Goal: Task Accomplishment & Management: Manage account settings

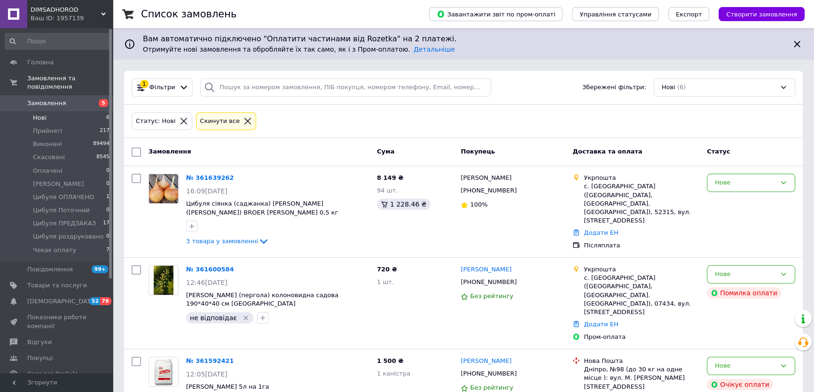
click at [85, 95] on link "Замовлення 5" at bounding box center [57, 103] width 115 height 16
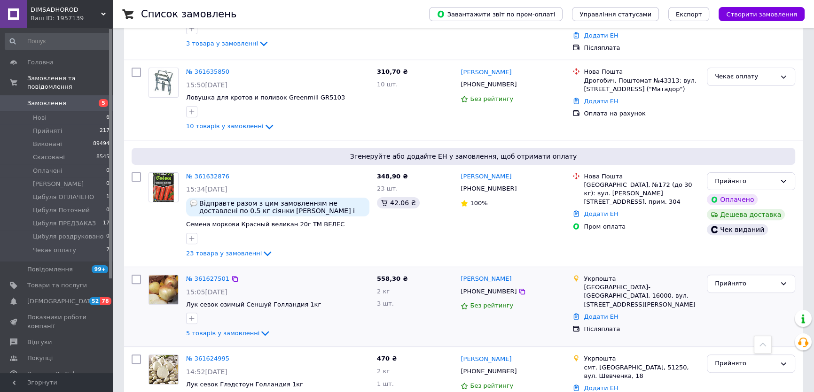
scroll to position [427, 0]
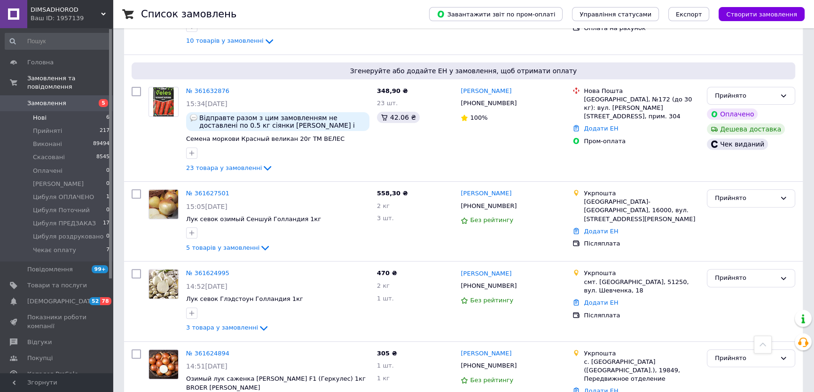
click at [89, 111] on li "Нові 6" at bounding box center [57, 117] width 115 height 13
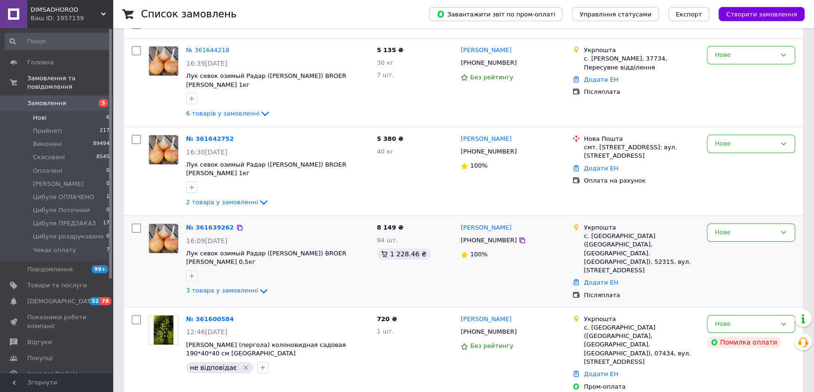
scroll to position [213, 0]
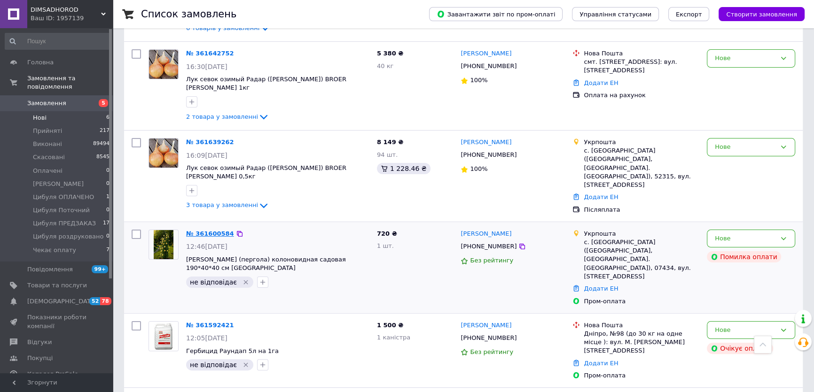
click at [214, 230] on link "№ 361600584" at bounding box center [210, 233] width 48 height 7
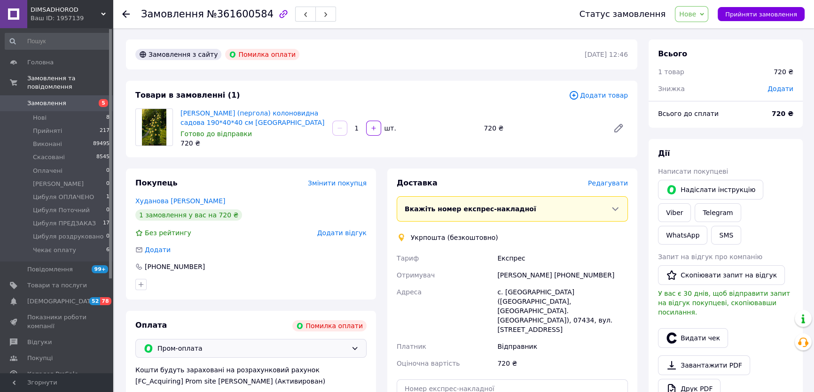
scroll to position [85, 0]
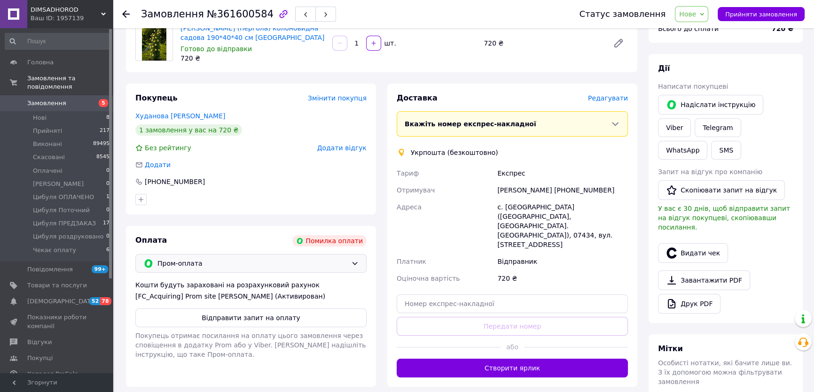
click at [203, 265] on span "Пром-оплата" at bounding box center [252, 263] width 190 height 10
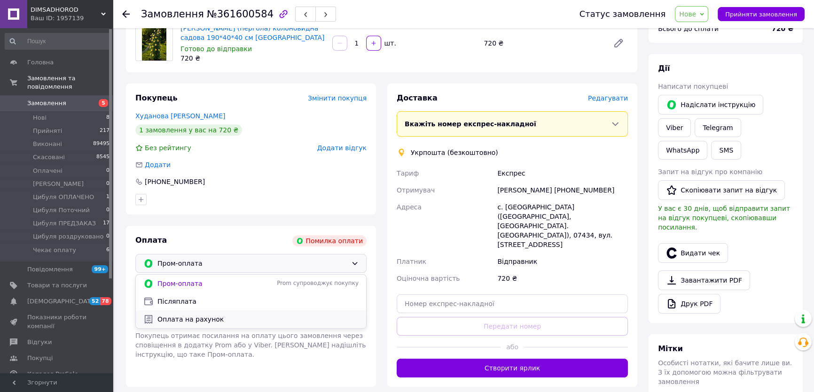
click at [189, 319] on span "Оплата на рахунок" at bounding box center [257, 319] width 201 height 9
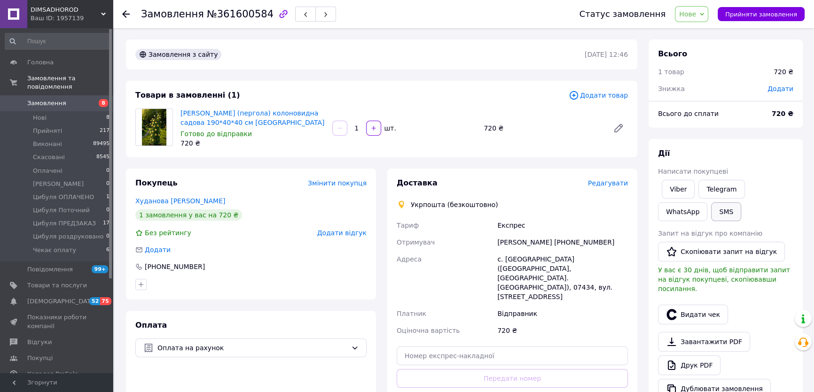
click at [711, 216] on button "SMS" at bounding box center [726, 211] width 30 height 19
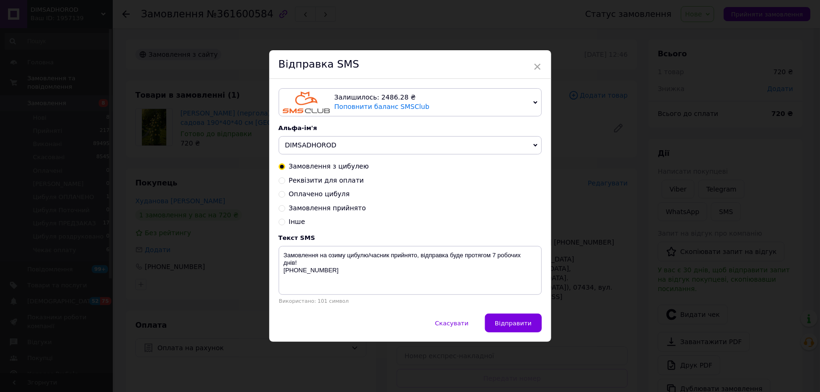
click at [279, 179] on input "Реквізити для оплати" at bounding box center [282, 180] width 7 height 7
radio input "true"
radio input "false"
type textarea "Реквізити для оплати ФОП Пелех Юлія Іванівна Код отримувача 3301002569 Рахунок …"
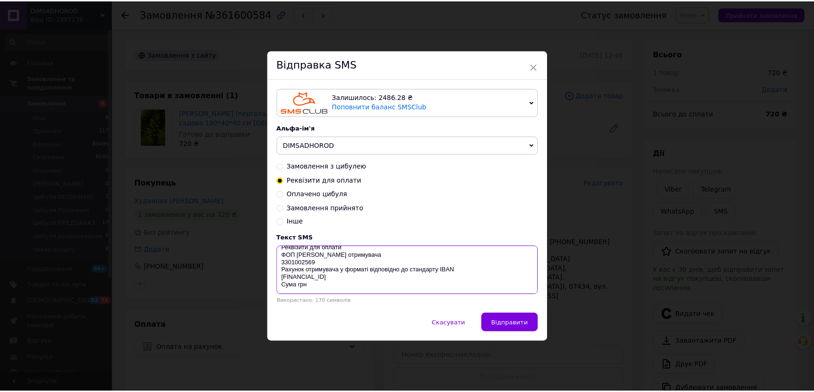
scroll to position [15, 0]
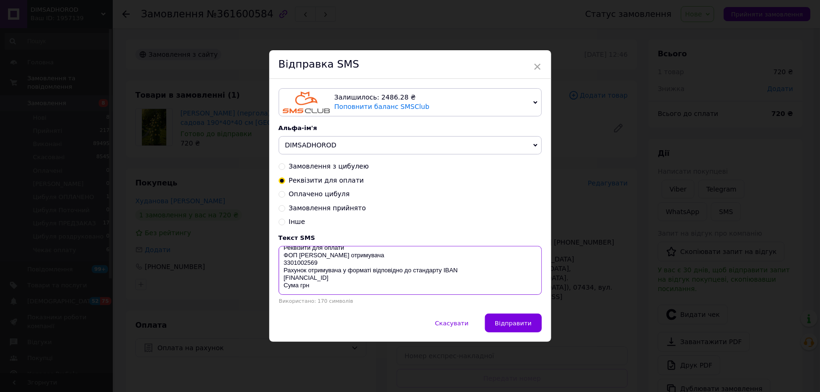
drag, startPoint x: 282, startPoint y: 253, endPoint x: 356, endPoint y: 296, distance: 85.9
click at [356, 296] on div "Реквізити для оплати ФОП Пелех Юлія Іванівна Код отримувача 3301002569 Рахунок …" at bounding box center [410, 271] width 263 height 50
click at [539, 66] on span "×" at bounding box center [537, 67] width 8 height 16
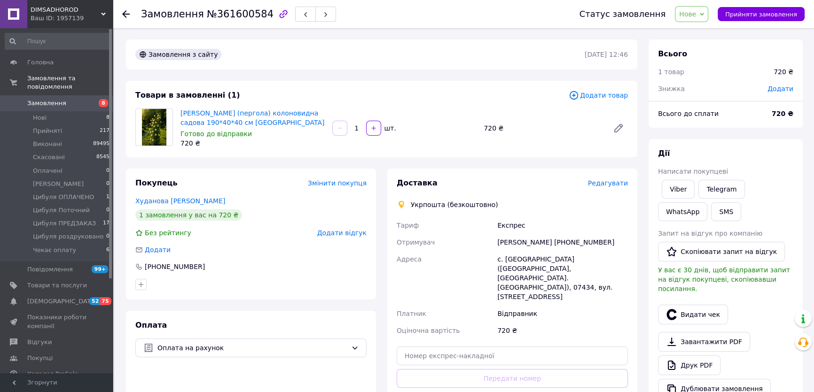
click at [688, 10] on span "Нове" at bounding box center [691, 14] width 33 height 16
click at [707, 113] on li "Чекає оплату" at bounding box center [715, 108] width 80 height 14
click at [78, 99] on span "Замовлення" at bounding box center [57, 103] width 60 height 8
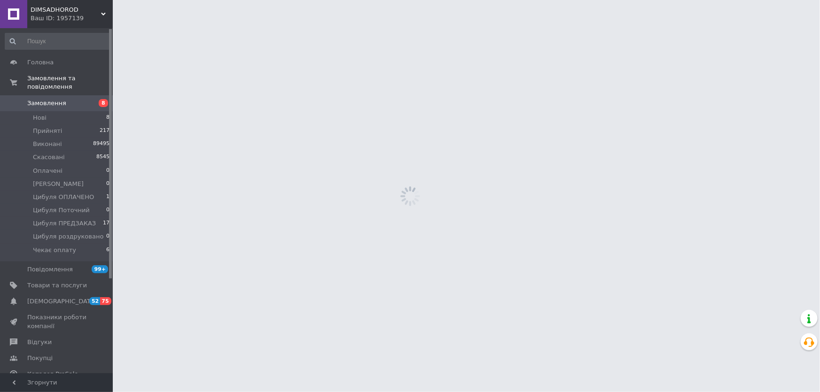
click at [78, 99] on span "Замовлення" at bounding box center [57, 103] width 60 height 8
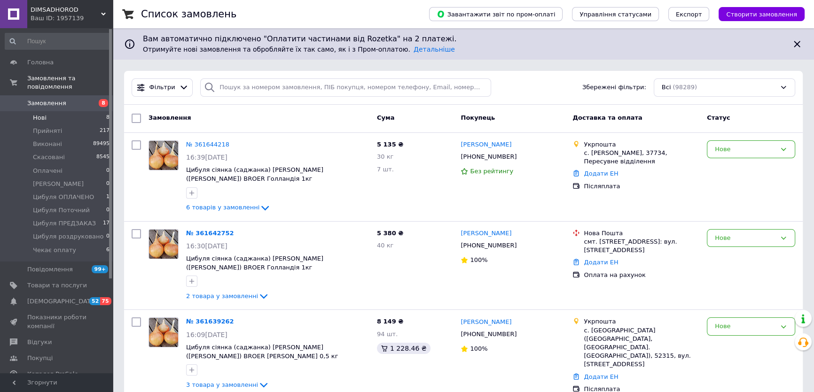
click at [62, 111] on li "Нові 8" at bounding box center [57, 117] width 115 height 13
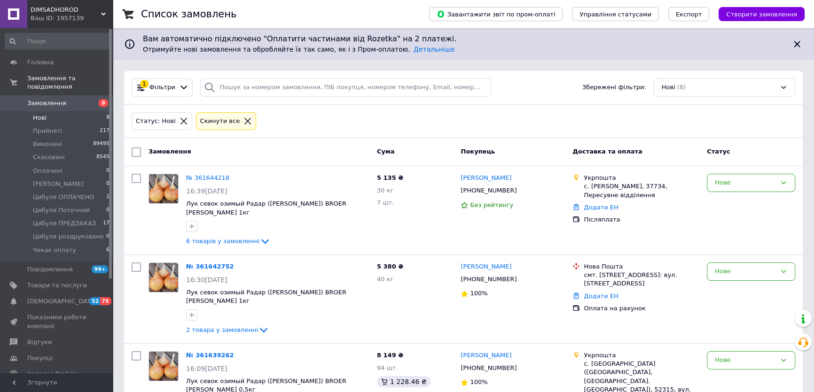
click at [69, 111] on li "Нові 8" at bounding box center [57, 117] width 115 height 13
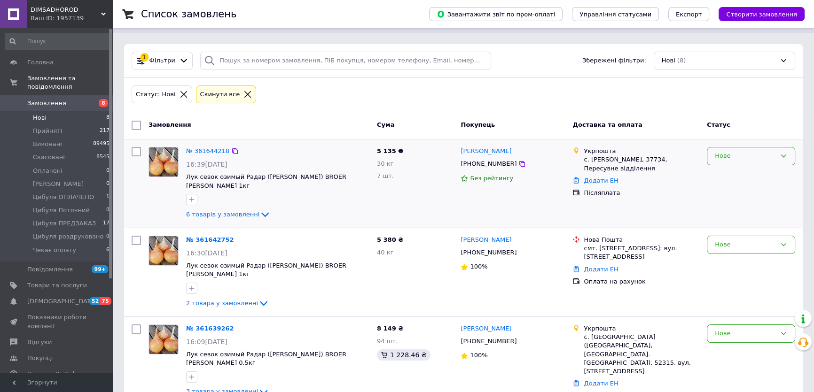
click at [738, 151] on div "Нове" at bounding box center [745, 156] width 61 height 10
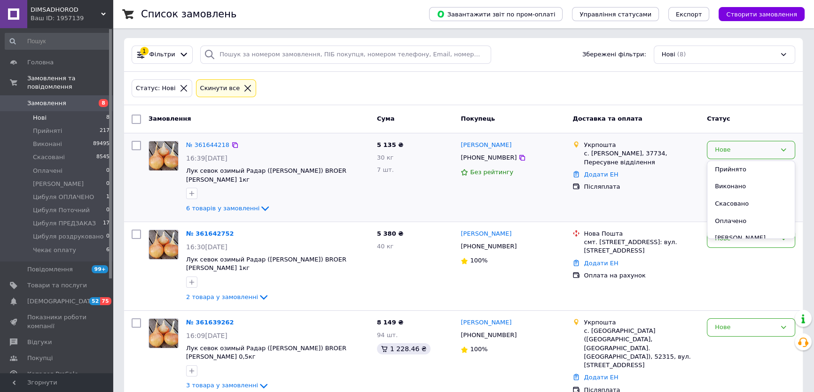
click at [736, 164] on li "Прийнято" at bounding box center [750, 169] width 87 height 17
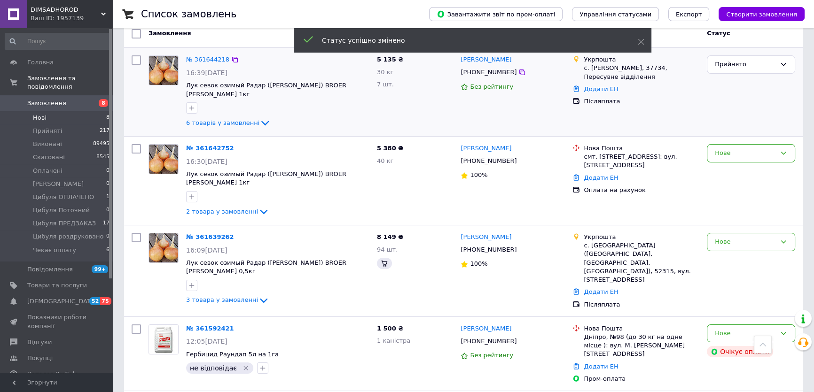
scroll to position [329, 0]
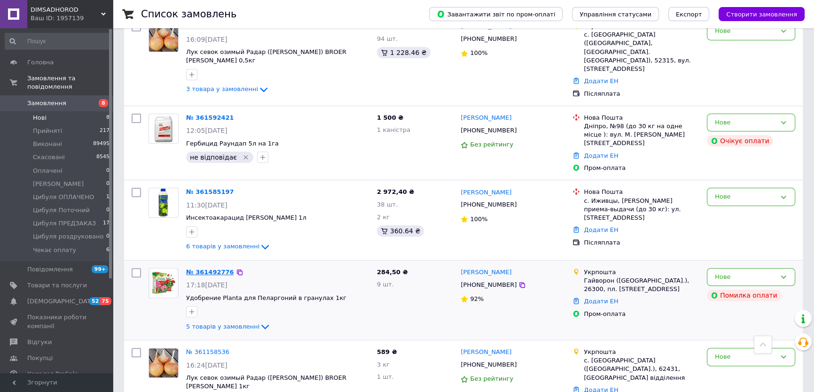
click at [210, 269] on link "№ 361492776" at bounding box center [210, 272] width 48 height 7
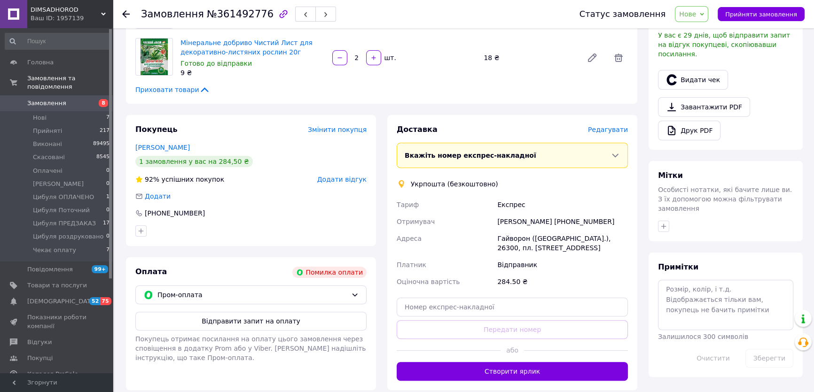
scroll to position [329, 0]
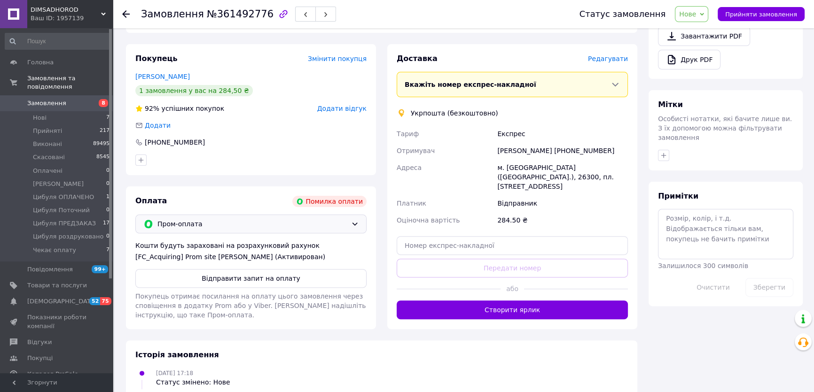
click at [202, 228] on div "Пром-оплата" at bounding box center [250, 224] width 231 height 19
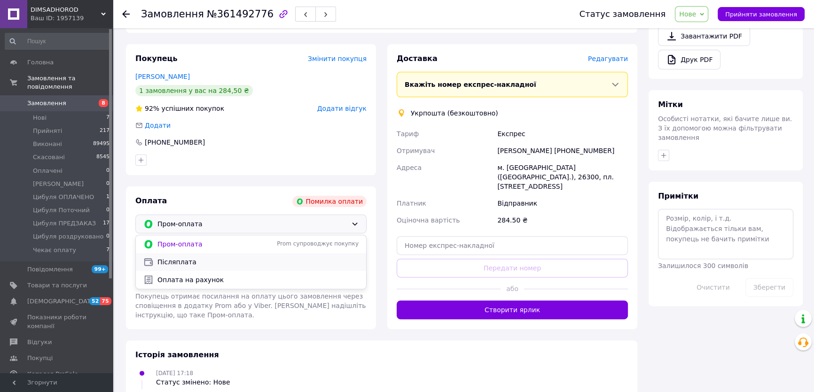
click at [197, 257] on span "Післяплата" at bounding box center [257, 261] width 201 height 9
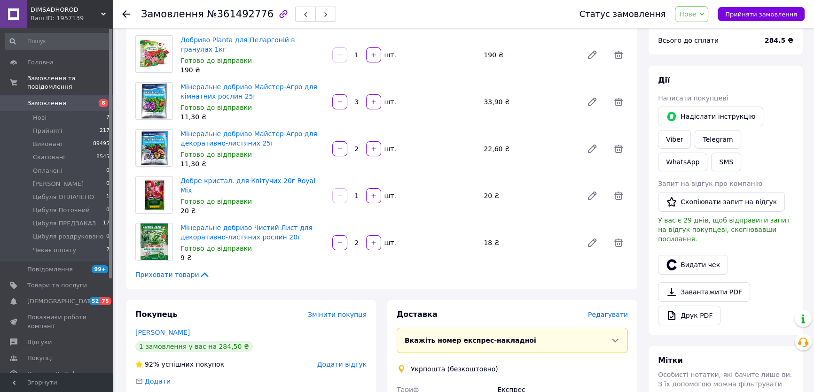
scroll to position [0, 0]
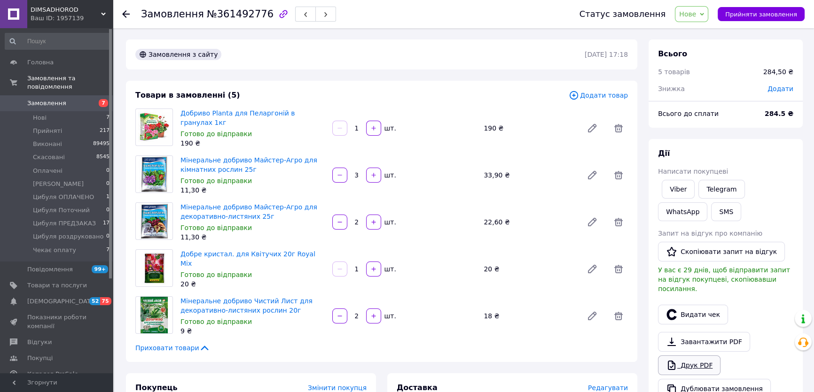
scroll to position [85, 0]
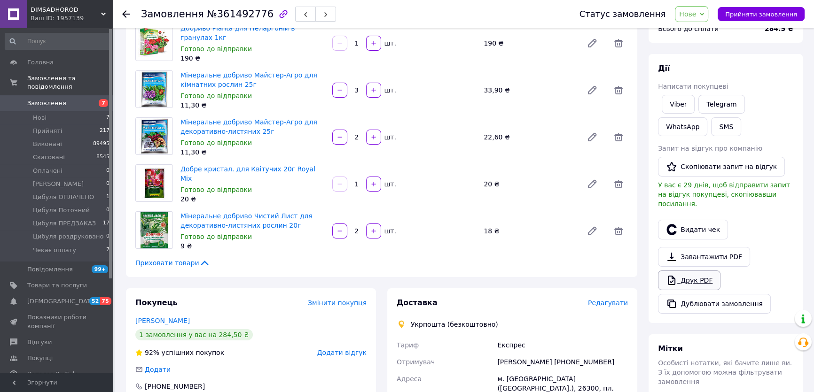
click at [673, 275] on icon at bounding box center [671, 280] width 11 height 11
click at [696, 15] on span "Нове" at bounding box center [687, 14] width 17 height 8
click at [708, 32] on li "Прийнято" at bounding box center [715, 33] width 80 height 14
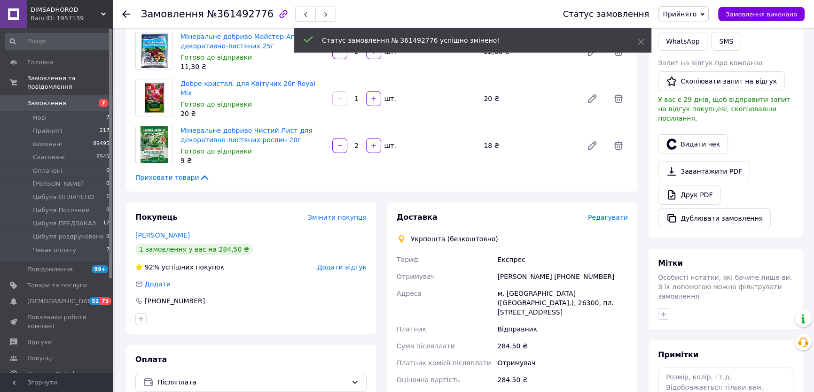
click at [76, 99] on span "Замовлення" at bounding box center [57, 103] width 60 height 8
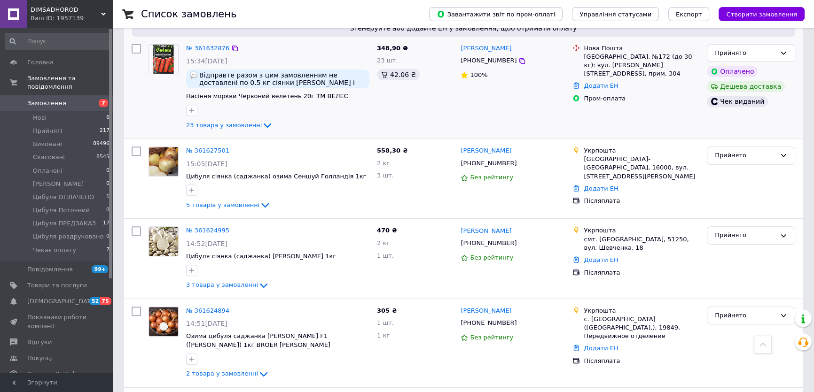
scroll to position [171, 0]
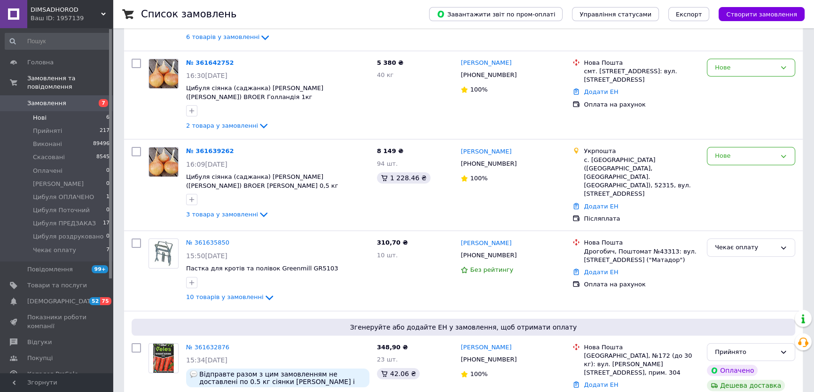
click at [61, 111] on li "Нові 6" at bounding box center [57, 117] width 115 height 13
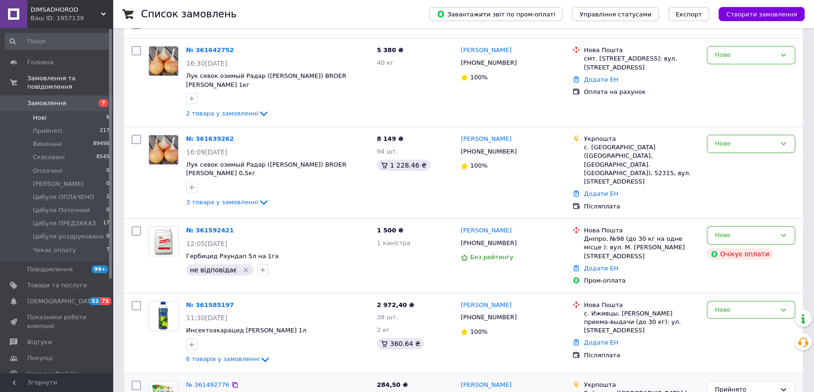
scroll to position [249, 0]
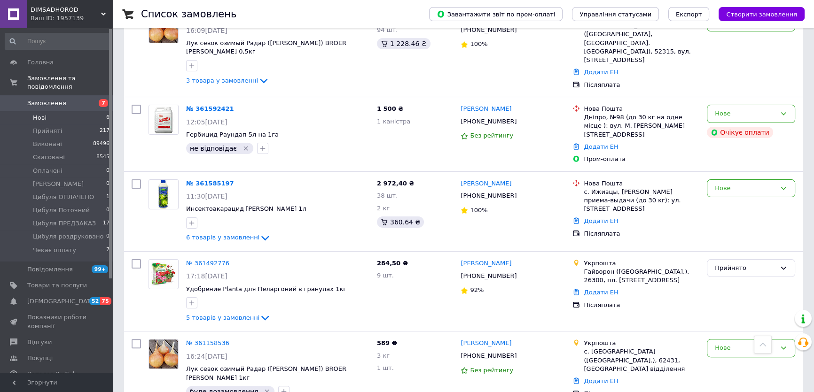
click at [89, 111] on li "Нові 6" at bounding box center [57, 117] width 115 height 13
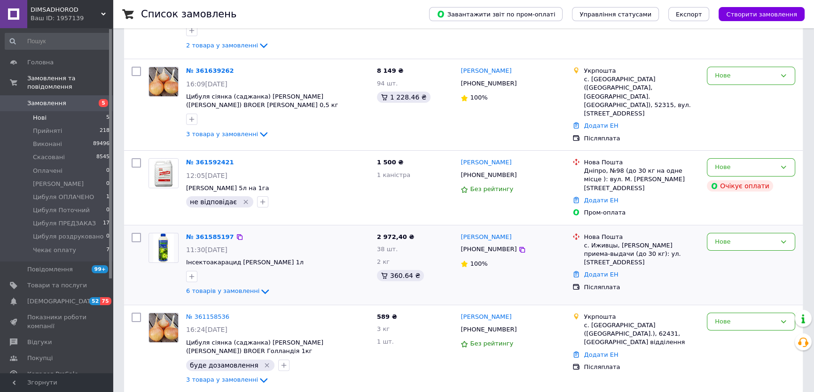
scroll to position [25, 0]
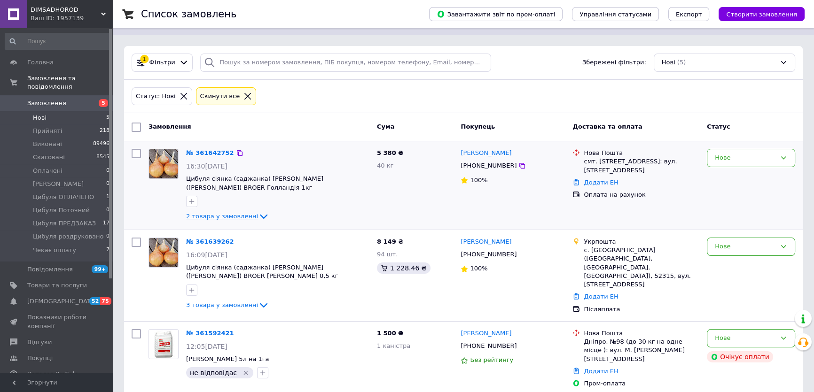
click at [220, 217] on span "2 товара у замовленні" at bounding box center [222, 216] width 72 height 7
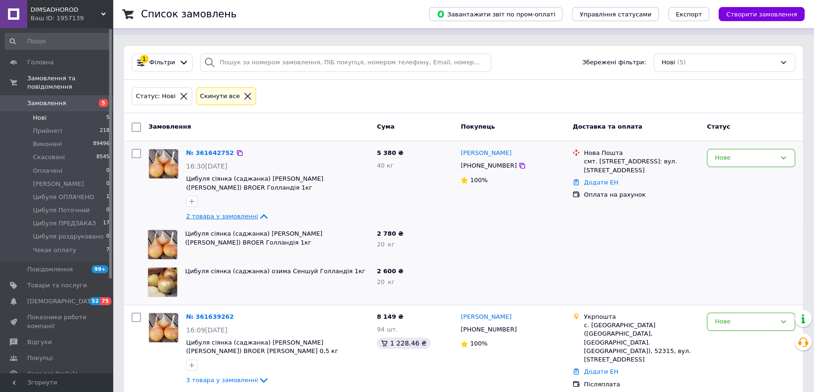
click at [220, 217] on span "2 товара у замовленні" at bounding box center [222, 216] width 72 height 7
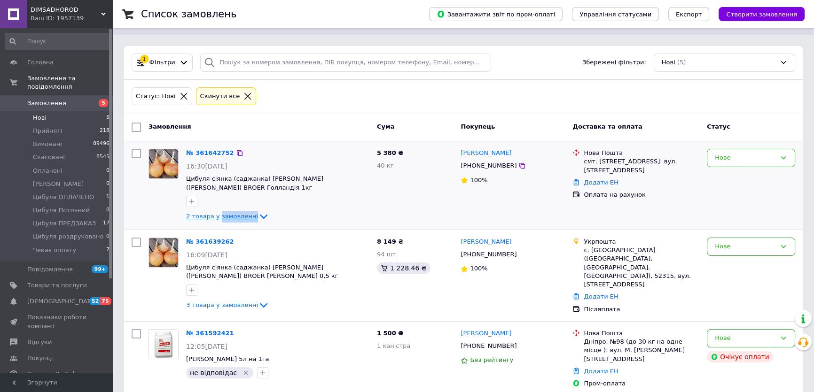
click at [220, 217] on span "2 товара у замовленні" at bounding box center [222, 216] width 72 height 7
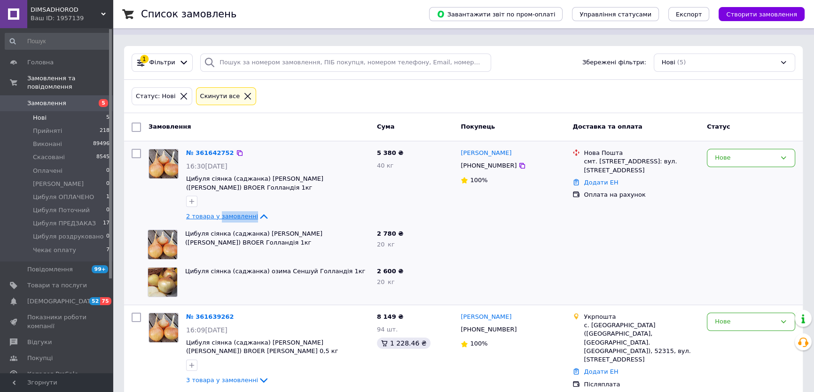
click at [220, 217] on span "2 товара у замовленні" at bounding box center [222, 216] width 72 height 7
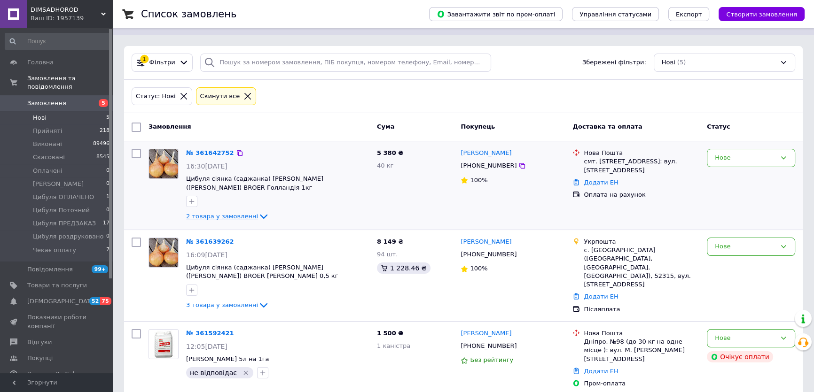
click at [245, 218] on span "2 товара у замовленні" at bounding box center [222, 216] width 72 height 7
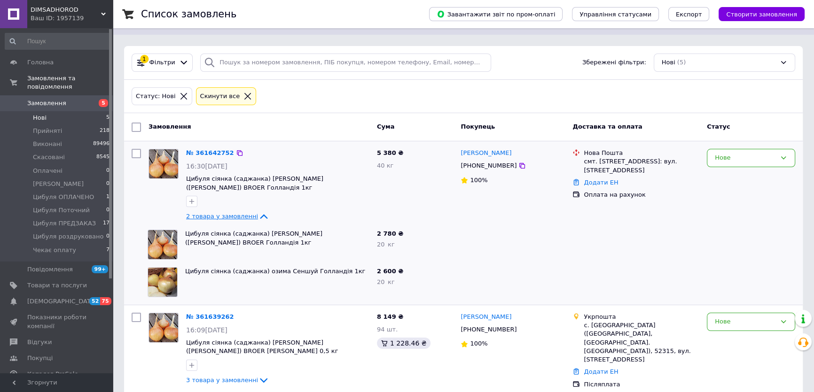
click at [225, 217] on span "2 товара у замовленні" at bounding box center [222, 216] width 72 height 7
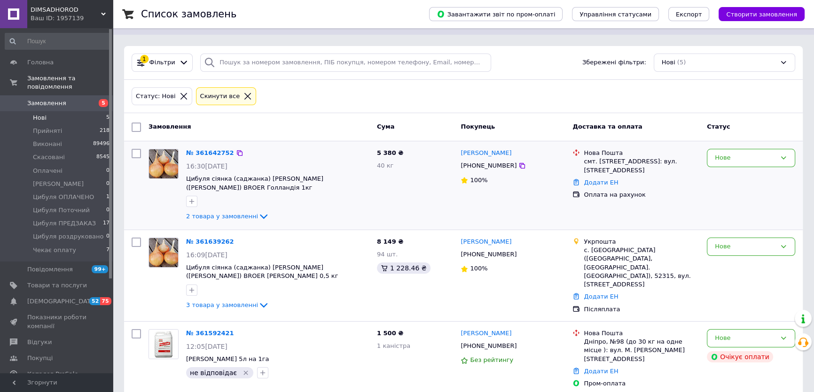
click at [212, 146] on div "№ 361642752 16:30, 12.09.2025 Цибуля сіянка (саджанка) озима Радар (Рейдер) BRO…" at bounding box center [277, 185] width 191 height 81
click at [213, 150] on link "№ 361642752" at bounding box center [210, 152] width 48 height 7
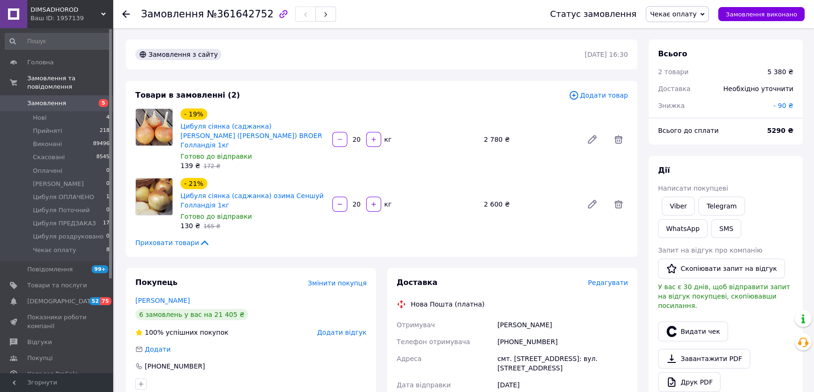
click at [60, 99] on span "Замовлення" at bounding box center [46, 103] width 39 height 8
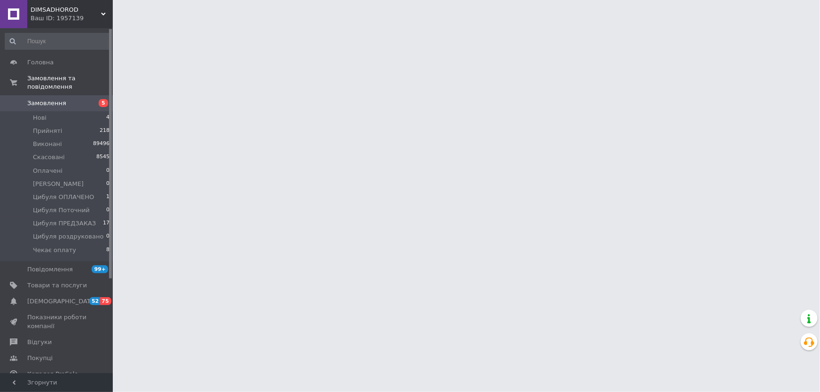
click at [60, 99] on span "Замовлення" at bounding box center [46, 103] width 39 height 8
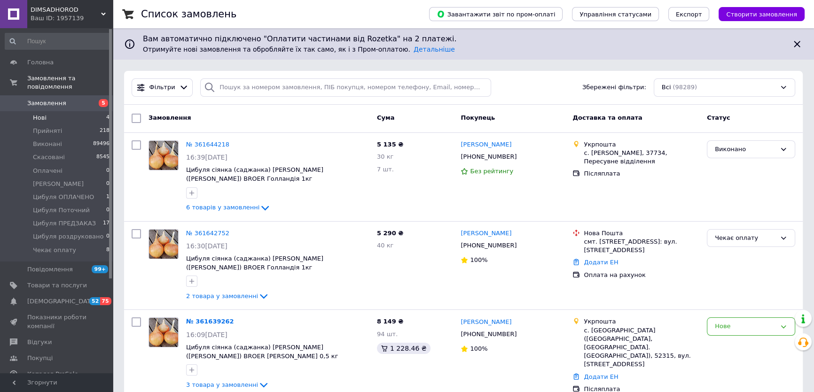
click at [72, 111] on li "Нові 4" at bounding box center [57, 117] width 115 height 13
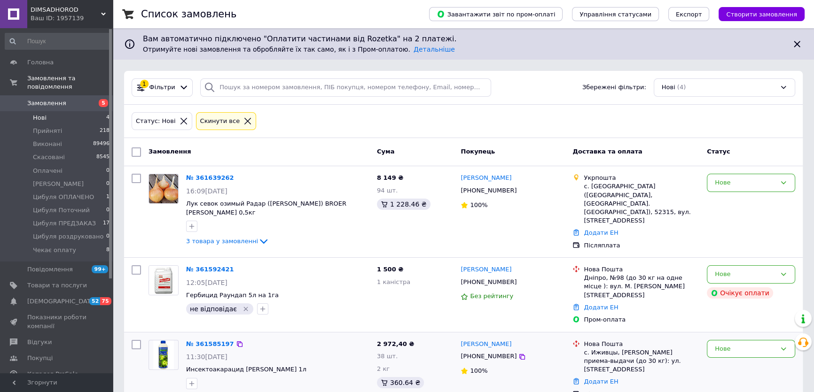
scroll to position [90, 0]
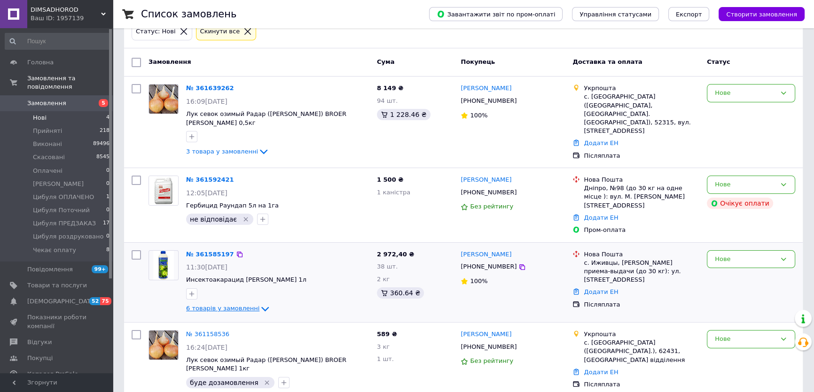
click at [231, 305] on span "6 товарів у замовленні" at bounding box center [222, 308] width 73 height 7
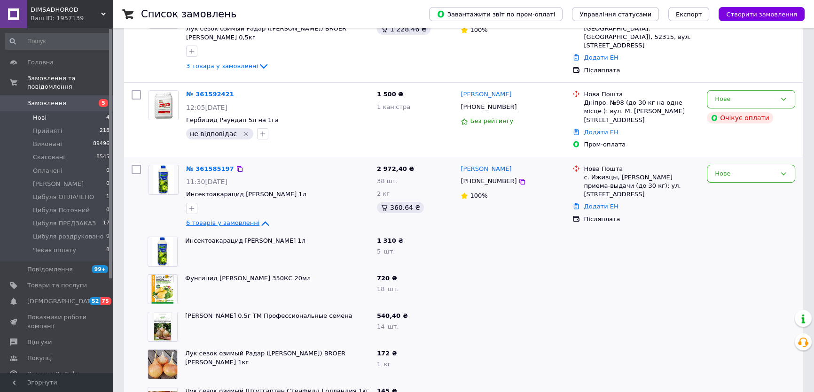
click at [217, 220] on span "6 товарів у замовленні" at bounding box center [222, 223] width 73 height 7
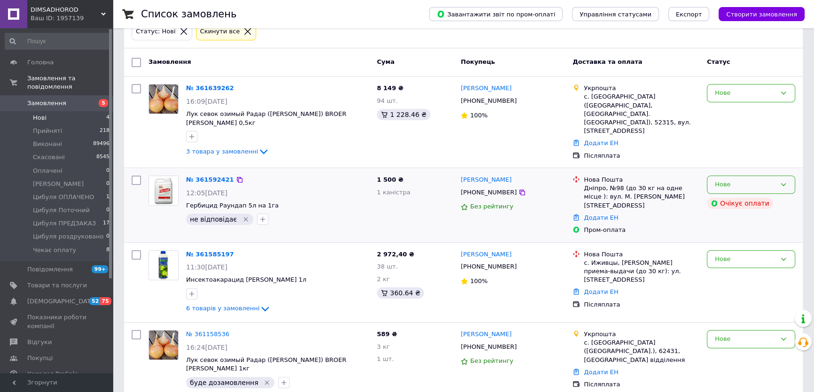
click at [755, 176] on div "Нове" at bounding box center [751, 185] width 88 height 18
click at [749, 230] on li "Скасовано" at bounding box center [750, 238] width 87 height 17
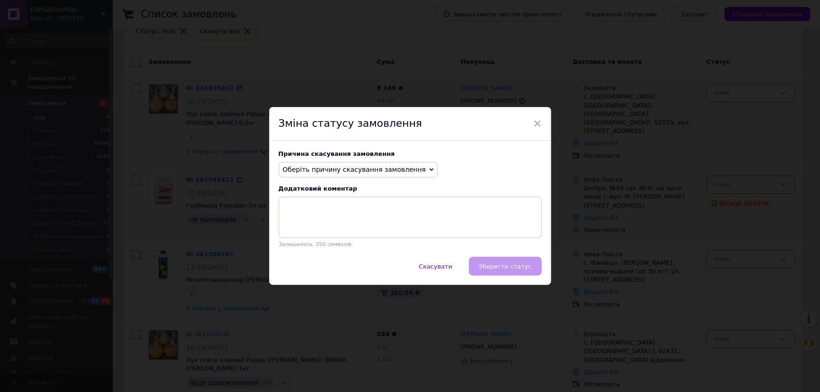
click at [533, 122] on span "×" at bounding box center [537, 124] width 8 height 16
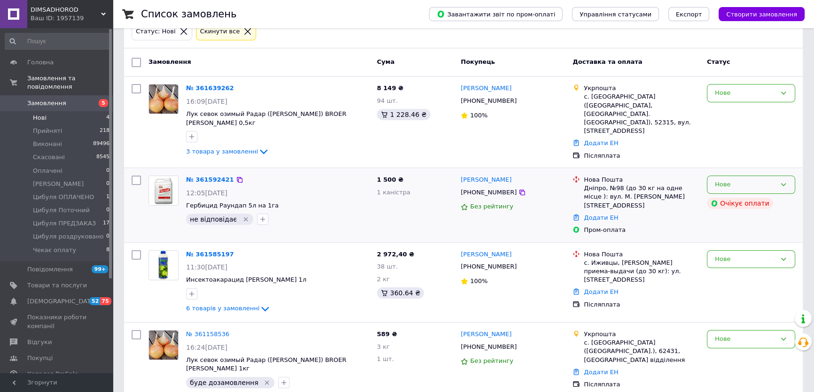
click at [737, 180] on div "Нове" at bounding box center [745, 185] width 61 height 10
click at [736, 230] on li "Скасовано" at bounding box center [750, 238] width 87 height 17
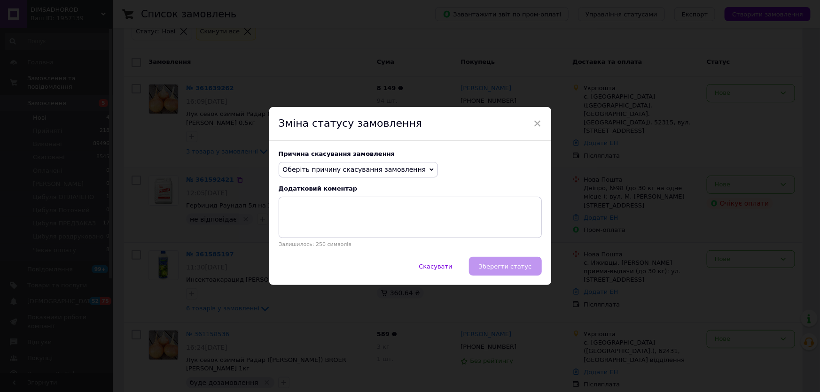
click at [355, 169] on span "Оберіть причину скасування замовлення" at bounding box center [354, 170] width 143 height 8
click at [627, 164] on div "× Зміна статусу замовлення Причина скасування замовлення Оберіть причину скасув…" at bounding box center [410, 196] width 820 height 392
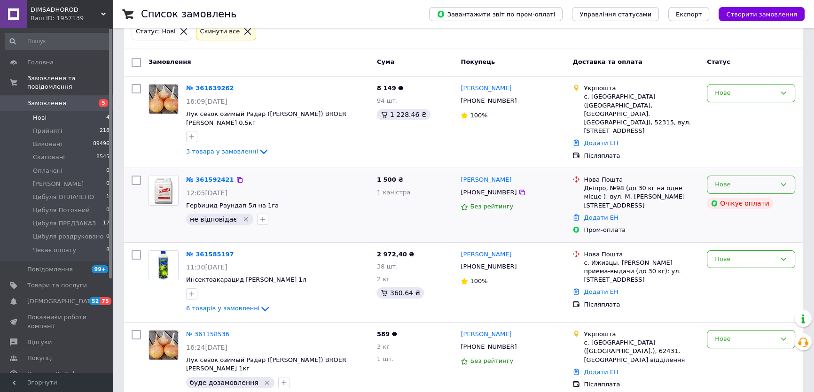
click at [777, 176] on div "Нове" at bounding box center [751, 185] width 88 height 18
click at [742, 230] on li "Скасовано" at bounding box center [750, 238] width 87 height 17
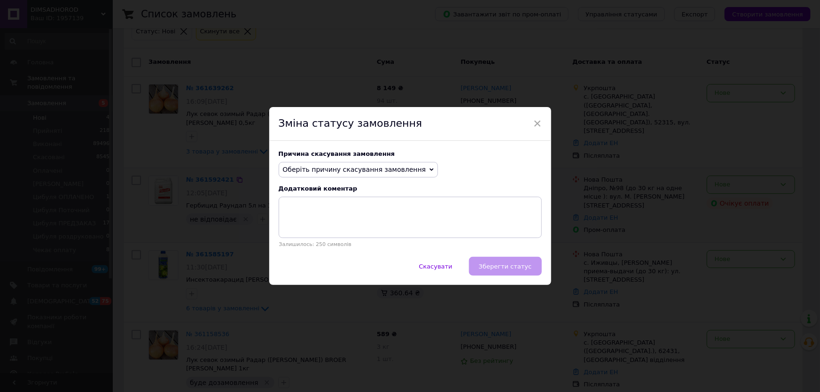
click at [386, 169] on span "Оберіть причину скасування замовлення" at bounding box center [354, 170] width 143 height 8
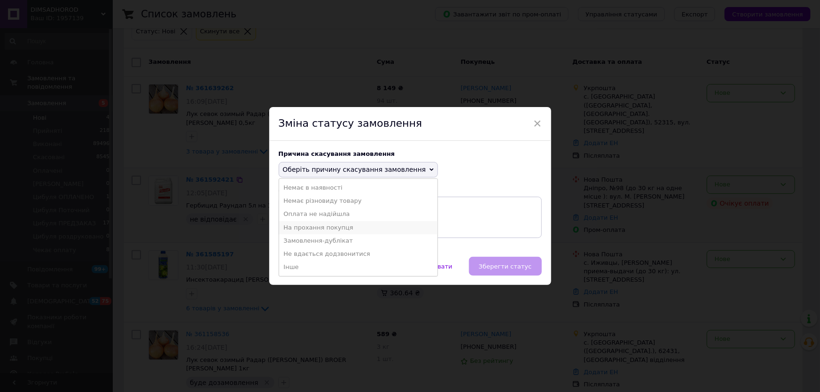
click at [333, 228] on li "На прохання покупця" at bounding box center [358, 227] width 159 height 13
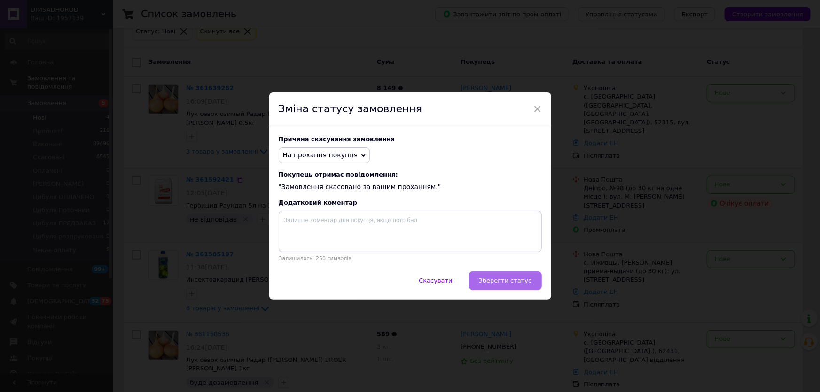
click at [502, 281] on span "Зберегти статус" at bounding box center [505, 280] width 53 height 7
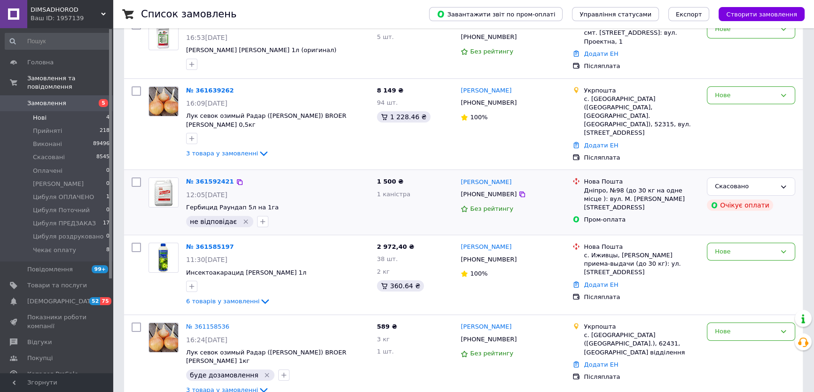
scroll to position [0, 0]
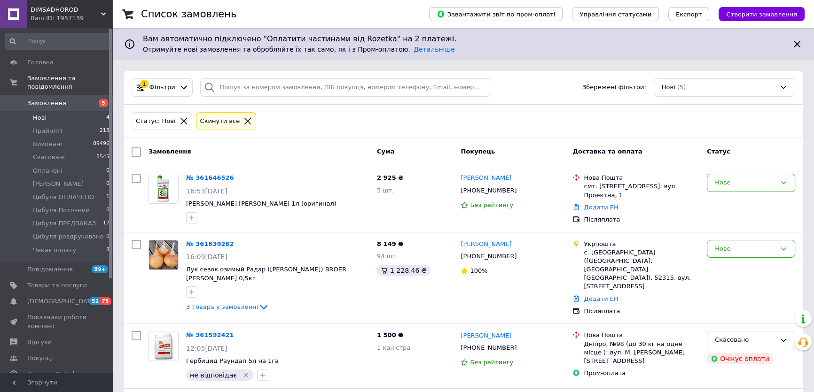
click at [91, 111] on li "Нові 4" at bounding box center [57, 117] width 115 height 13
click at [89, 112] on li "Нові 4" at bounding box center [57, 117] width 115 height 13
click at [82, 111] on li "Нові 4" at bounding box center [57, 117] width 115 height 13
click at [83, 111] on li "Нові 4" at bounding box center [57, 117] width 115 height 13
click at [79, 111] on li "Нові 4" at bounding box center [57, 117] width 115 height 13
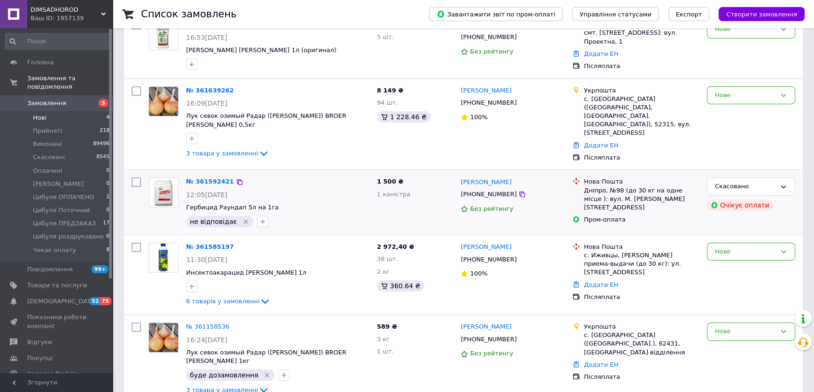
scroll to position [25, 0]
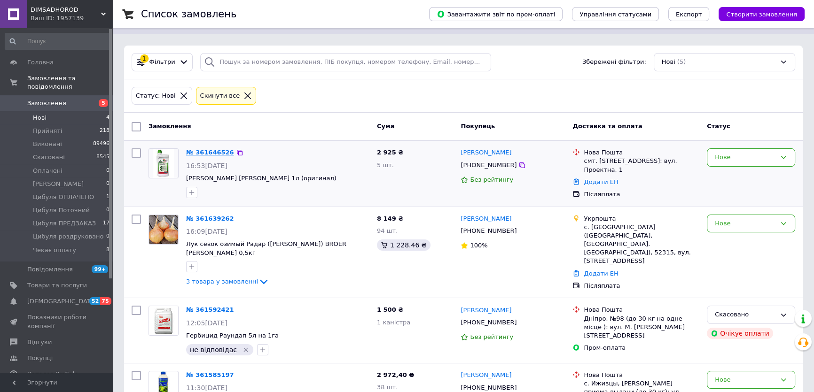
click at [200, 150] on link "№ 361646526" at bounding box center [210, 152] width 48 height 7
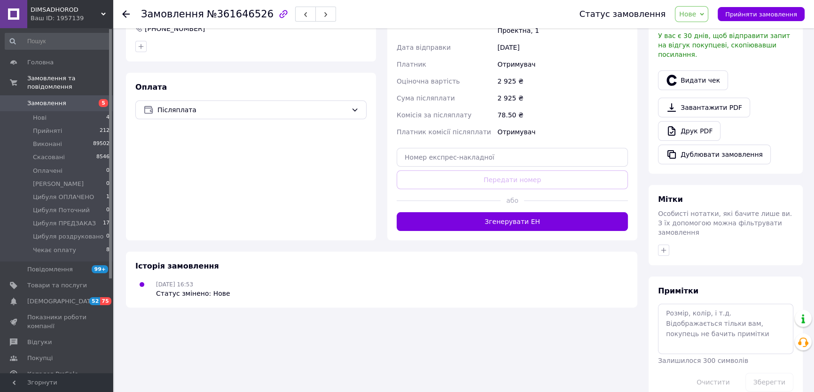
scroll to position [38, 0]
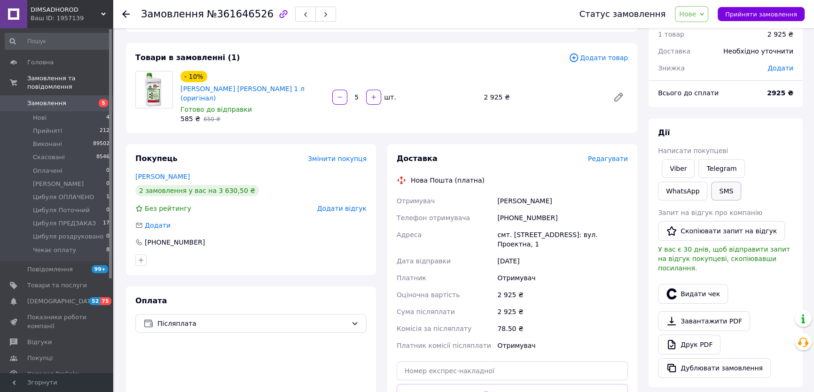
click at [711, 195] on button "SMS" at bounding box center [726, 191] width 30 height 19
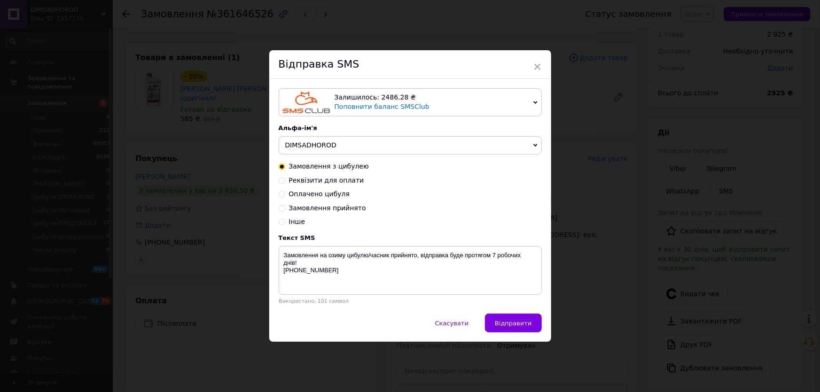
click at [282, 206] on input "Замовлення прийнято" at bounding box center [282, 207] width 7 height 7
radio input "true"
radio input "false"
type textarea "Ваше замовлення прийняте! Відправка протягом 1-3 днів! +380 68 917 00 45"
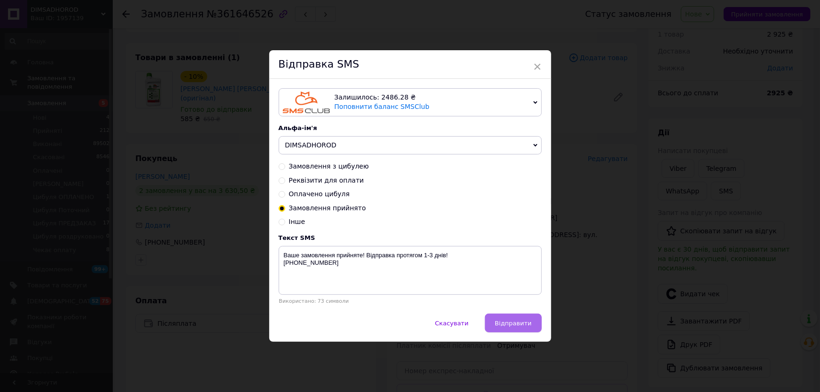
click at [517, 333] on button "Відправити" at bounding box center [513, 323] width 56 height 19
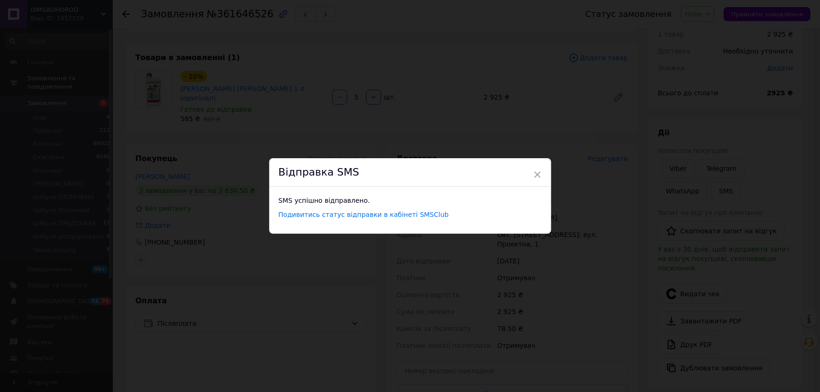
click at [630, 189] on div "× Відправка SMS SMS успішно відправлено. Подивитись статус відправки в кабінеті…" at bounding box center [410, 196] width 820 height 392
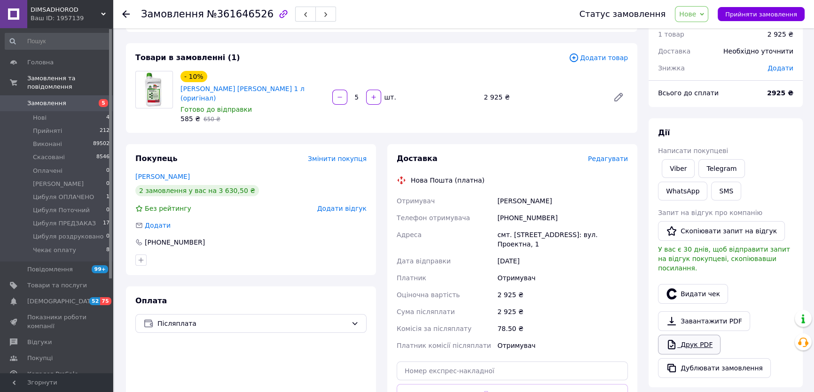
click at [666, 339] on icon at bounding box center [671, 344] width 11 height 11
click at [695, 17] on span "Нове" at bounding box center [687, 14] width 17 height 8
click at [701, 29] on li "Прийнято" at bounding box center [715, 33] width 80 height 14
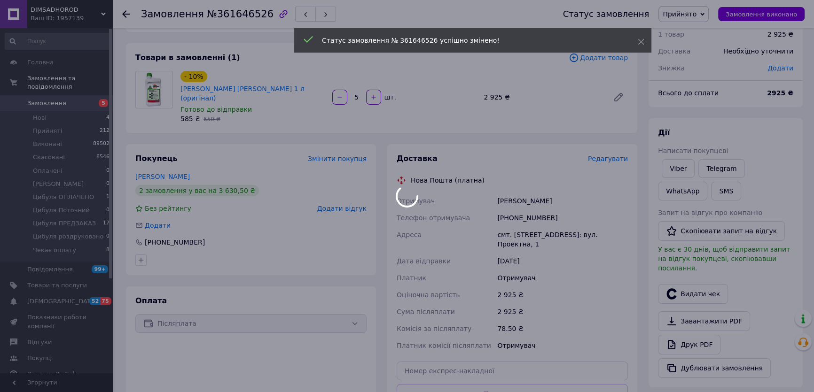
click at [72, 93] on div at bounding box center [407, 196] width 814 height 392
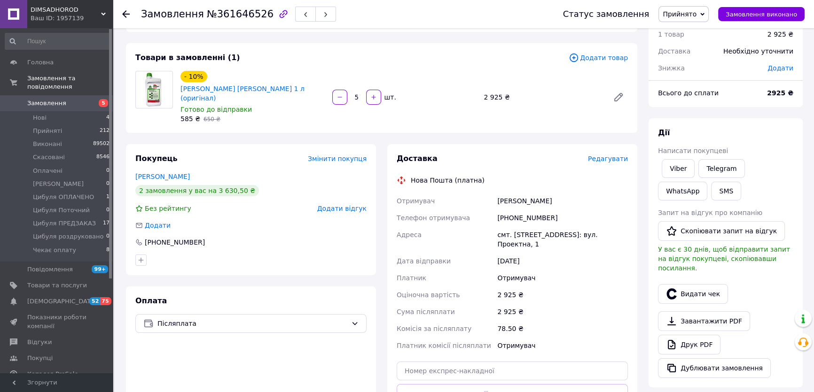
click at [43, 95] on link "Замовлення 5" at bounding box center [57, 103] width 115 height 16
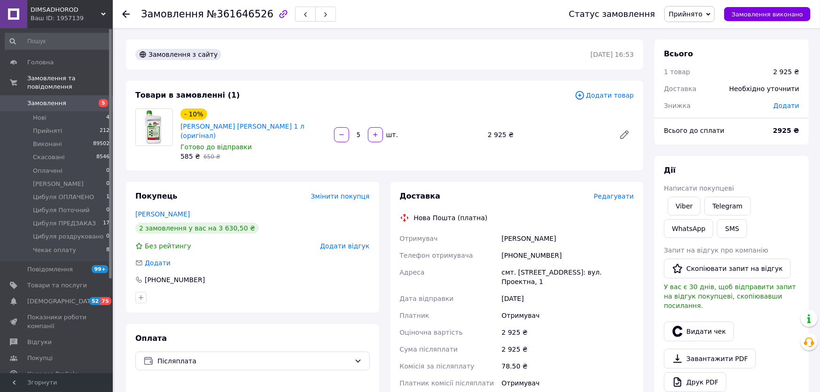
click at [43, 95] on link "Замовлення 5" at bounding box center [57, 103] width 115 height 16
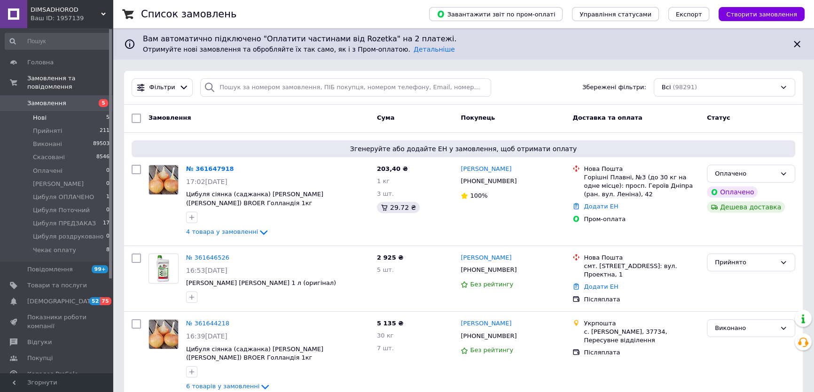
click at [69, 111] on li "Нові 5" at bounding box center [57, 117] width 115 height 13
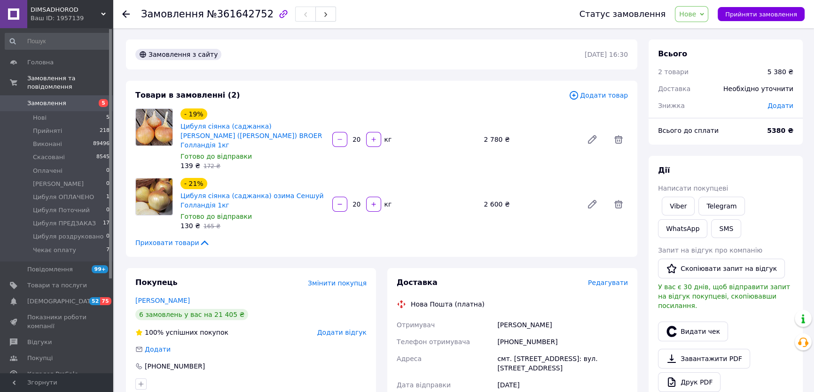
click at [786, 102] on span "Додати" at bounding box center [780, 106] width 26 height 8
click at [711, 138] on input "text" at bounding box center [714, 143] width 55 height 19
type input "90"
click at [753, 165] on button "Зберегти" at bounding box center [761, 170] width 47 height 19
click at [711, 229] on button "SMS" at bounding box center [726, 228] width 30 height 19
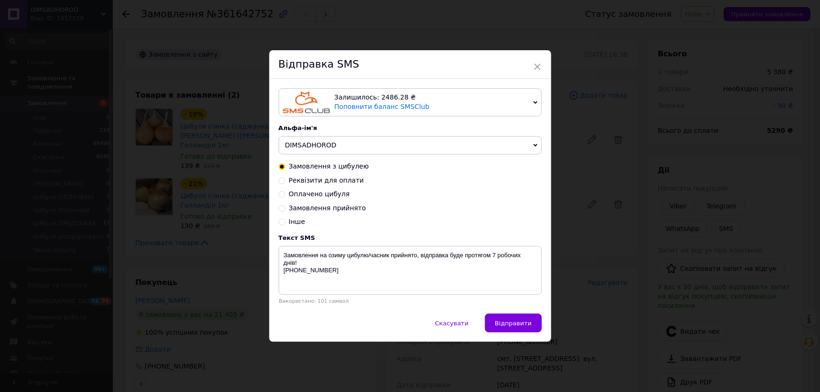
click at [282, 179] on input "Реквізити для оплати" at bounding box center [282, 180] width 7 height 7
radio input "true"
radio input "false"
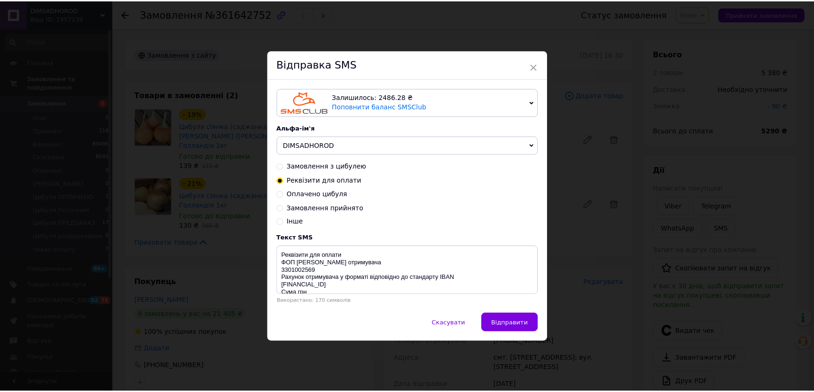
scroll to position [15, 0]
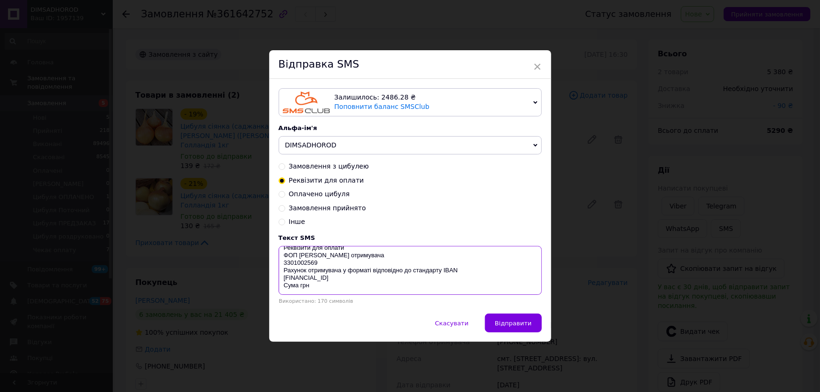
click at [301, 283] on textarea "Реквізити для оплати ФОП Пелех Юлія Іванівна Код отримувача 3301002569 Рахунок …" at bounding box center [410, 270] width 263 height 49
click at [300, 285] on textarea "Реквізити для оплати ФОП Пелех Юлія Іванівна Код отримувача 3301002569 Рахунок …" at bounding box center [410, 270] width 263 height 49
click at [298, 285] on textarea "Реквізити для оплати ФОП Пелех Юлія Іванівна Код отримувача 3301002569 Рахунок …" at bounding box center [410, 270] width 263 height 49
type textarea "Реквізити для оплати ФОП Пелех Юлія Іванівна Код отримувача 3301002569 Рахунок …"
click at [525, 327] on span "Відправити" at bounding box center [513, 323] width 37 height 7
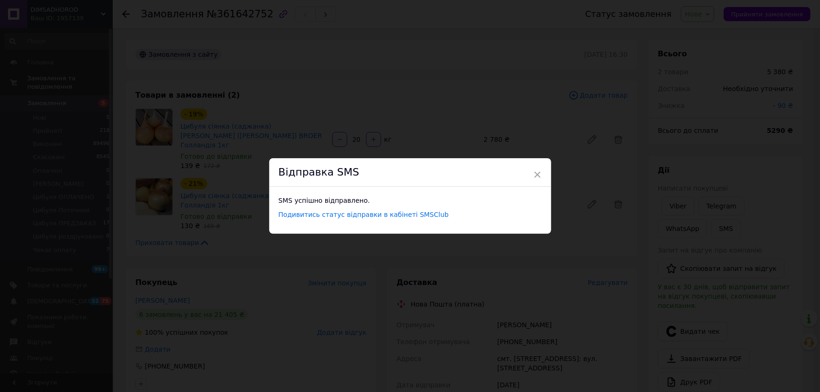
click at [572, 261] on div "× Відправка SMS SMS успішно відправлено. Подивитись статус відправки в кабінеті…" at bounding box center [410, 196] width 820 height 392
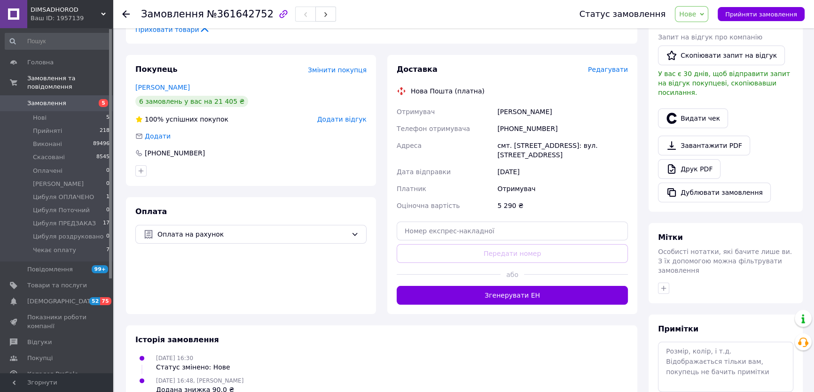
scroll to position [0, 0]
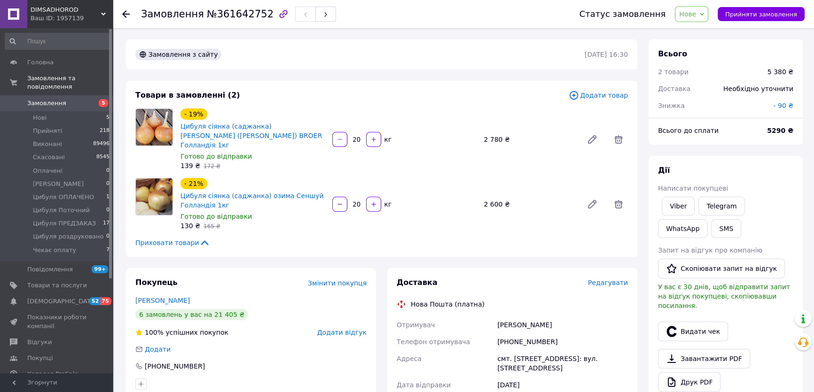
click at [696, 13] on span "Нове" at bounding box center [687, 14] width 17 height 8
click at [712, 104] on li "Чекає оплату" at bounding box center [715, 108] width 80 height 14
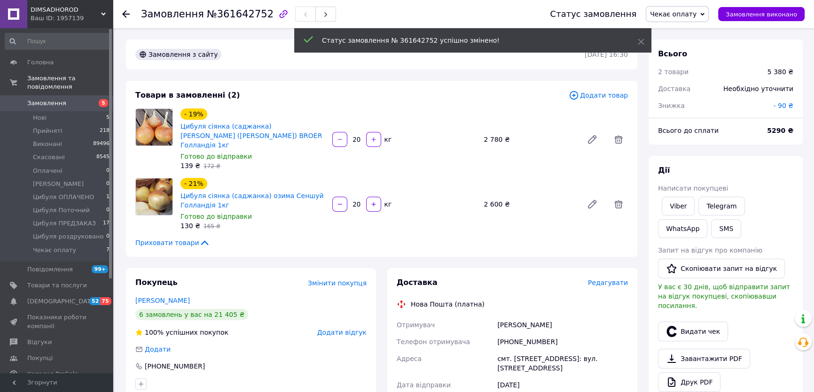
click at [523, 334] on div "+380960790009" at bounding box center [562, 342] width 134 height 17
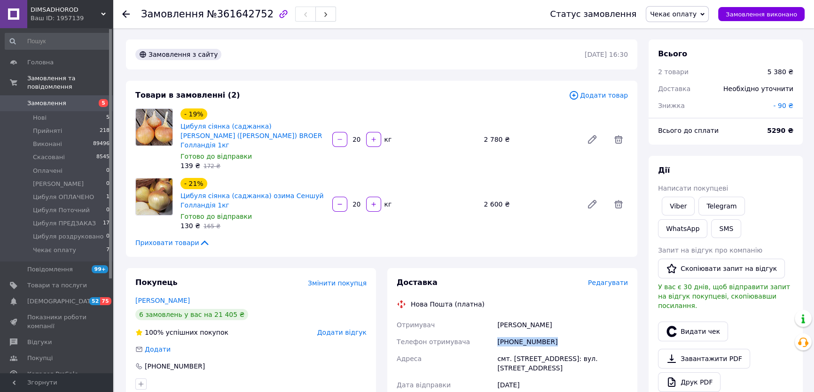
copy div "+380960790009"
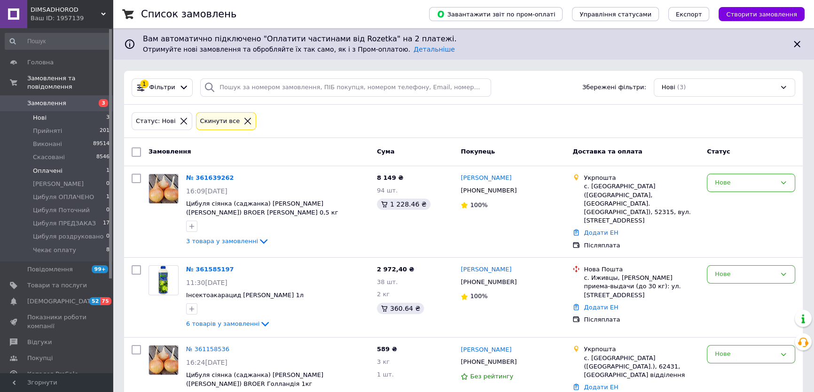
click at [71, 164] on li "Оплачені 1" at bounding box center [57, 170] width 115 height 13
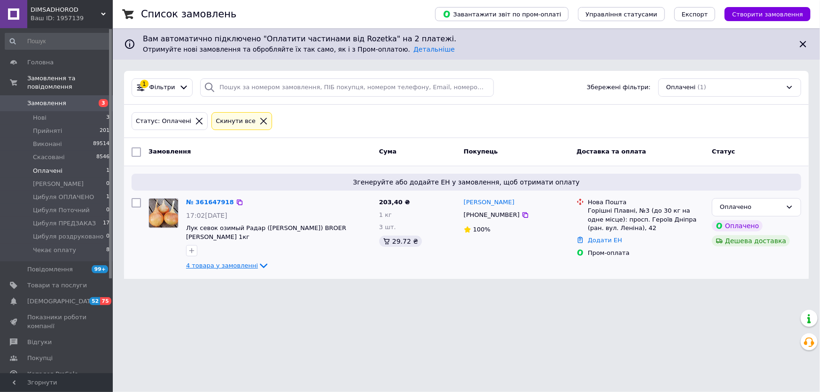
click at [225, 262] on span "4 товара у замовленні" at bounding box center [222, 265] width 72 height 7
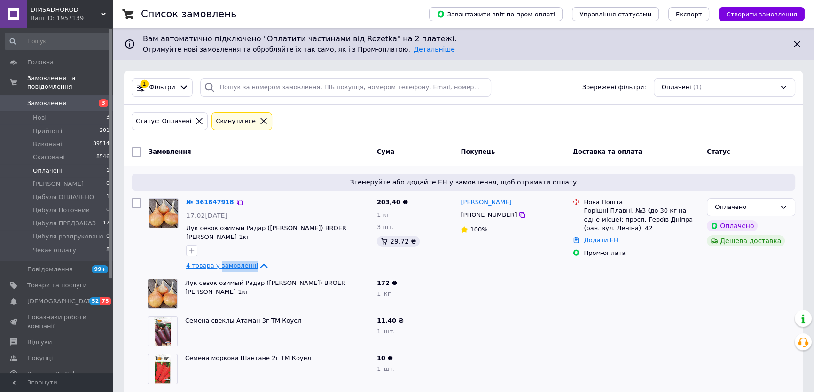
click at [225, 262] on span "4 товара у замовленні" at bounding box center [222, 265] width 72 height 7
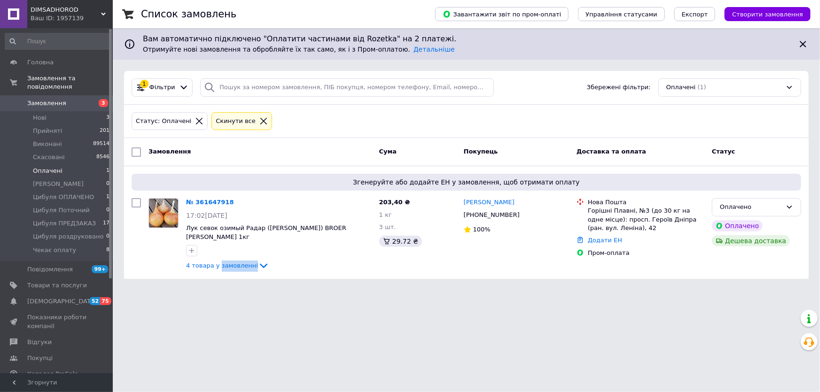
click at [135, 152] on input "checkbox" at bounding box center [136, 152] width 9 height 9
checkbox input "true"
click at [190, 148] on span "Дії для 1 замовлення" at bounding box center [182, 152] width 68 height 8
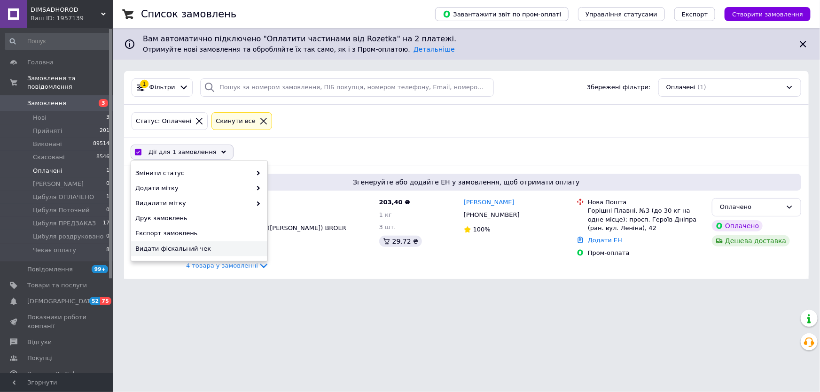
click at [197, 243] on div "Видати фіскальний чек" at bounding box center [199, 248] width 136 height 15
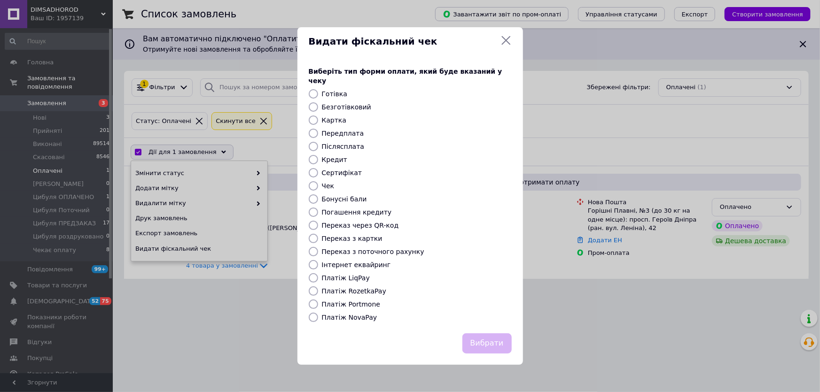
click at [314, 288] on input "Платіж RozetkaPay" at bounding box center [313, 291] width 9 height 9
radio input "true"
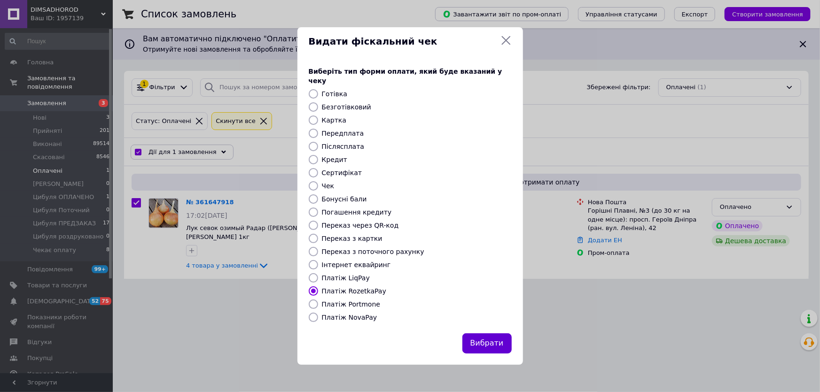
click at [488, 339] on button "Вибрати" at bounding box center [486, 344] width 49 height 20
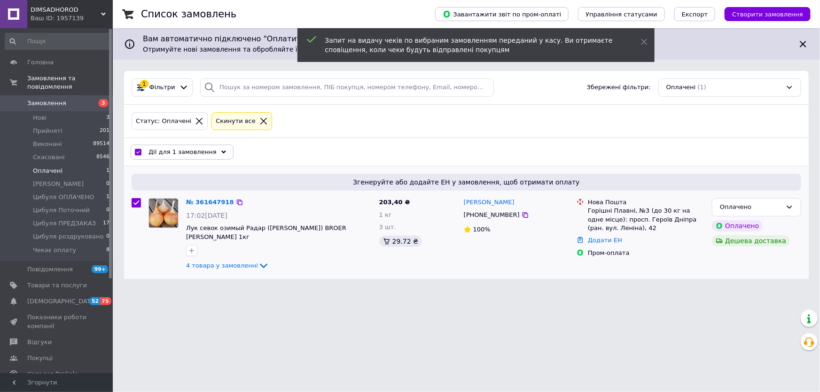
click at [475, 214] on span "+380677049656" at bounding box center [492, 214] width 56 height 7
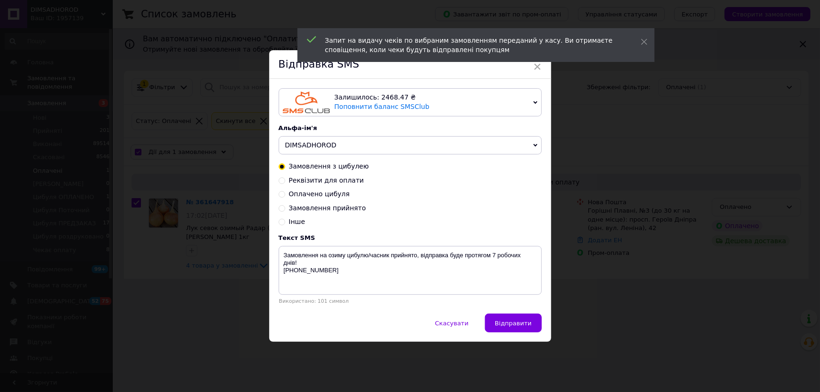
click at [281, 210] on input "Замовлення прийнято" at bounding box center [282, 207] width 7 height 7
radio input "true"
radio input "false"
type textarea "Ваше замовлення прийняте! Відправка протягом 1-3 днів! +380 68 917 00 45"
click at [500, 325] on span "Відправити" at bounding box center [513, 323] width 37 height 7
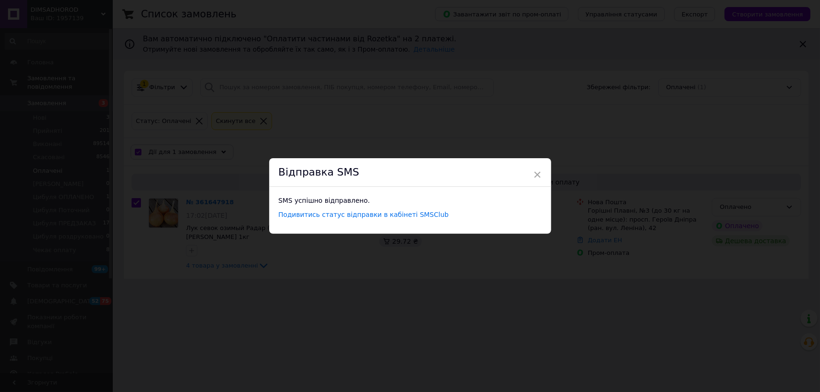
click at [206, 319] on div "× Відправка SMS SMS успішно відправлено. Подивитись статус відправки в кабінеті…" at bounding box center [410, 196] width 820 height 392
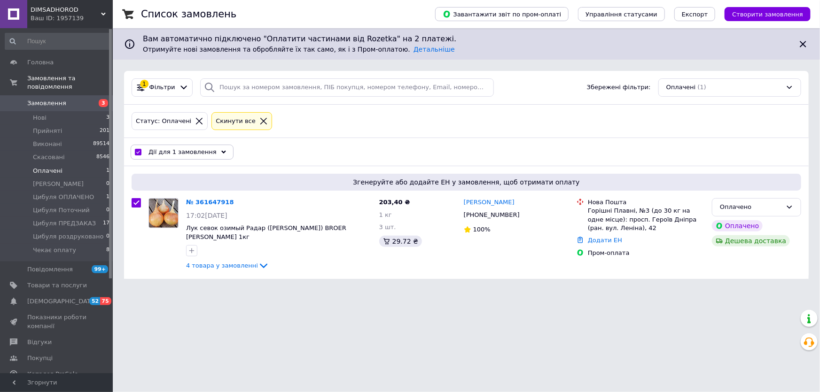
click at [168, 152] on span "Дії для 1 замовлення" at bounding box center [182, 152] width 68 height 8
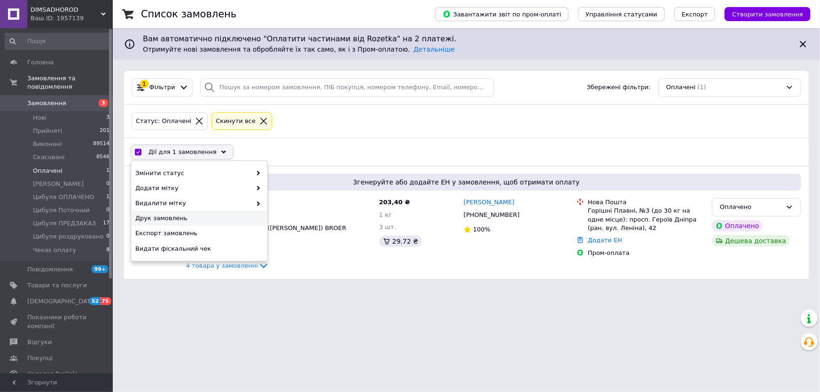
click at [200, 220] on span "Друк замовлень" at bounding box center [197, 218] width 125 height 8
click at [774, 207] on div "Оплачено" at bounding box center [751, 207] width 62 height 10
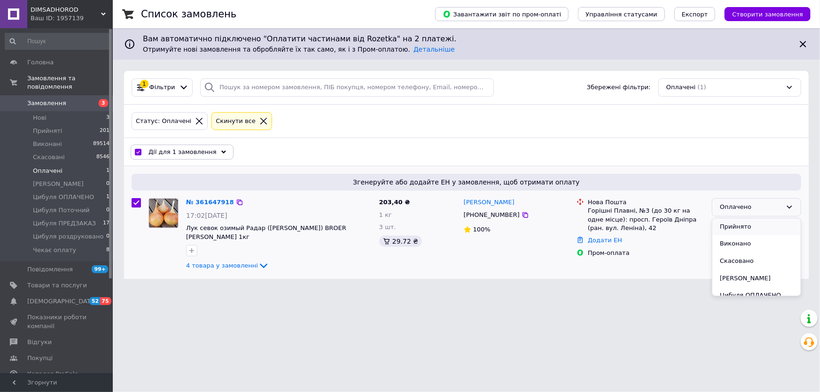
click at [761, 225] on li "Прийнято" at bounding box center [756, 226] width 88 height 17
checkbox input "false"
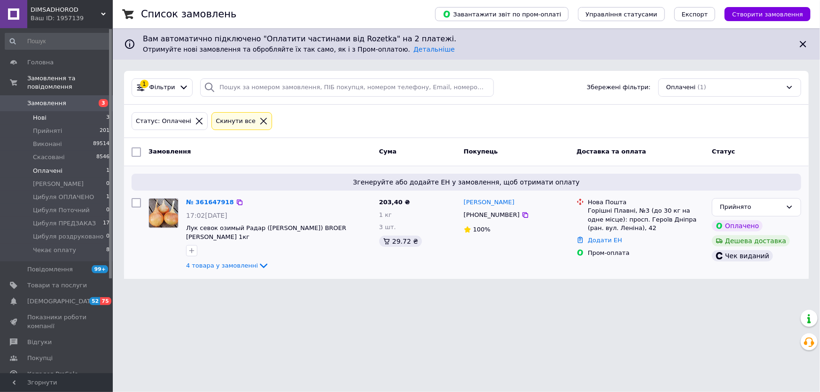
click at [53, 111] on li "Нові 3" at bounding box center [57, 117] width 115 height 13
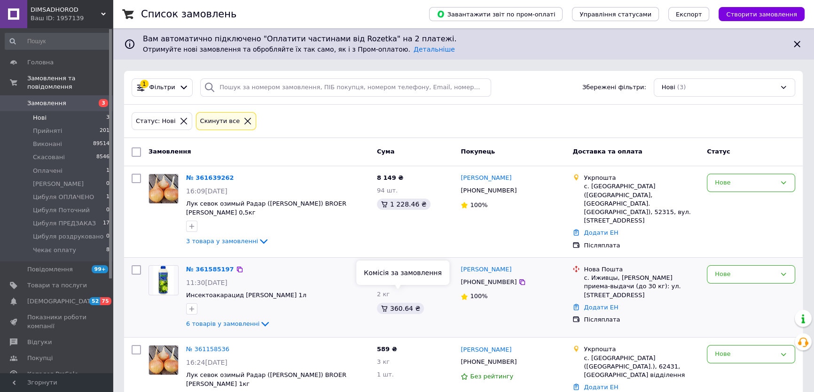
scroll to position [23, 0]
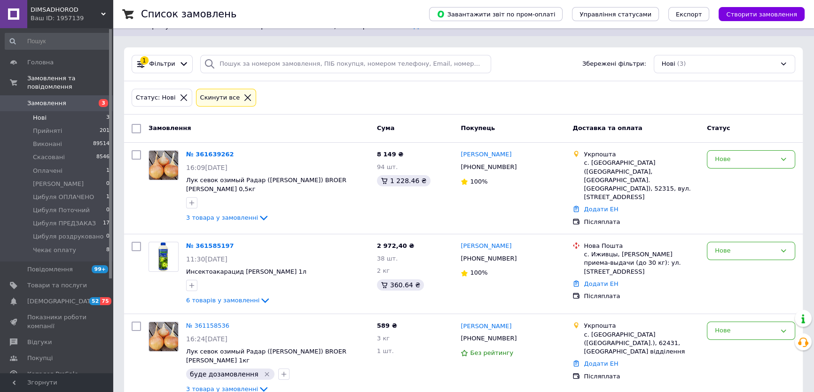
click at [78, 95] on link "Замовлення 3" at bounding box center [57, 103] width 115 height 16
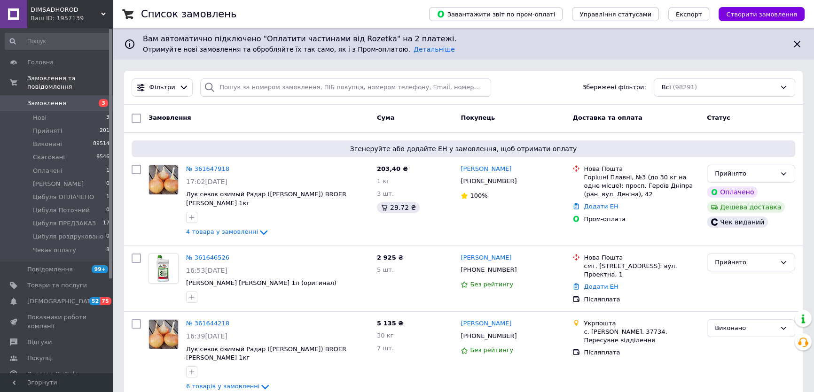
click at [75, 100] on link "Замовлення 3" at bounding box center [57, 103] width 115 height 16
click at [56, 167] on span "Оплачені" at bounding box center [48, 171] width 30 height 8
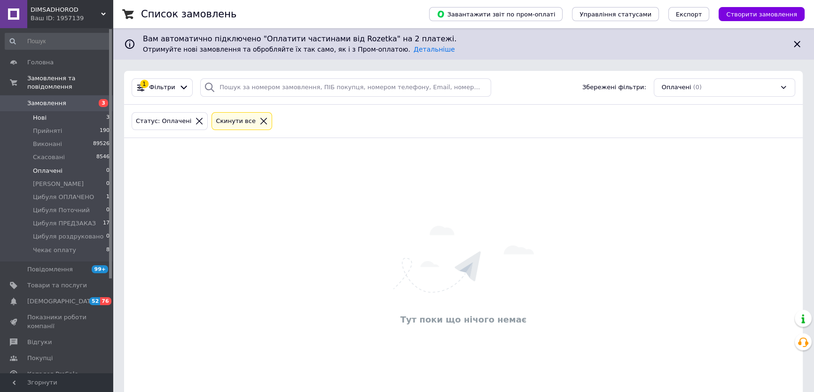
click at [73, 111] on li "Нові 3" at bounding box center [57, 117] width 115 height 13
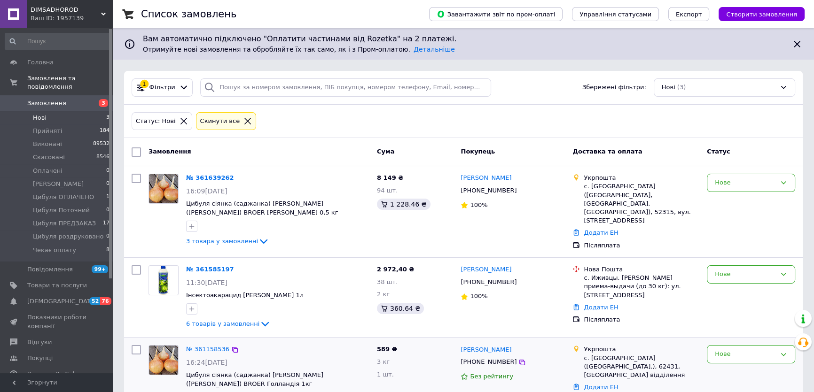
drag, startPoint x: 78, startPoint y: 104, endPoint x: 146, endPoint y: 349, distance: 253.9
click at [78, 111] on li "Нові 3" at bounding box center [57, 117] width 115 height 13
click at [97, 111] on li "Нові 3" at bounding box center [57, 117] width 115 height 13
click at [77, 111] on li "Нові 3" at bounding box center [57, 117] width 115 height 13
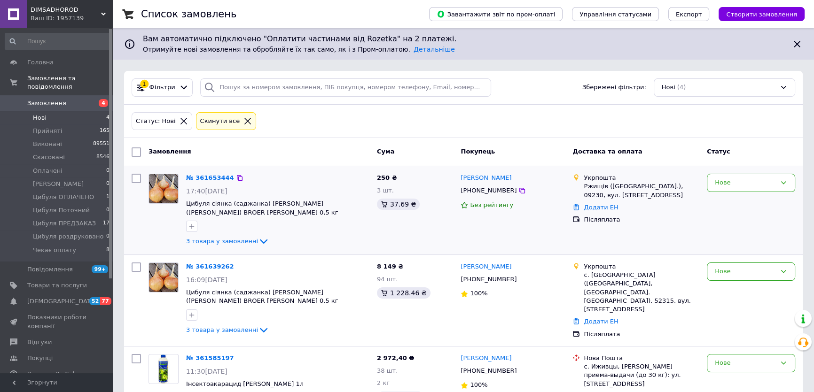
click at [216, 247] on div "№ 361653444 17:40, 12.09.2025 Цибуля сіянка (саджанка) озима Радар (Рейдер) BRO…" at bounding box center [277, 210] width 191 height 81
click at [216, 243] on span "3 товара у замовленні" at bounding box center [222, 241] width 72 height 7
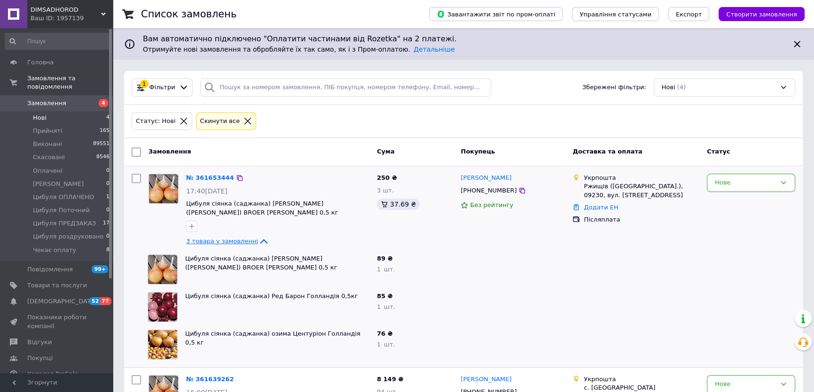
click at [216, 241] on span "3 товара у замовленні" at bounding box center [222, 241] width 72 height 7
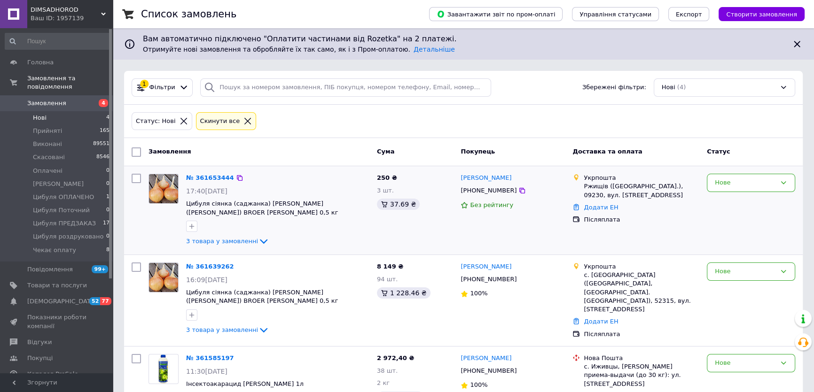
click at [472, 190] on span "[PHONE_NUMBER]" at bounding box center [488, 190] width 56 height 7
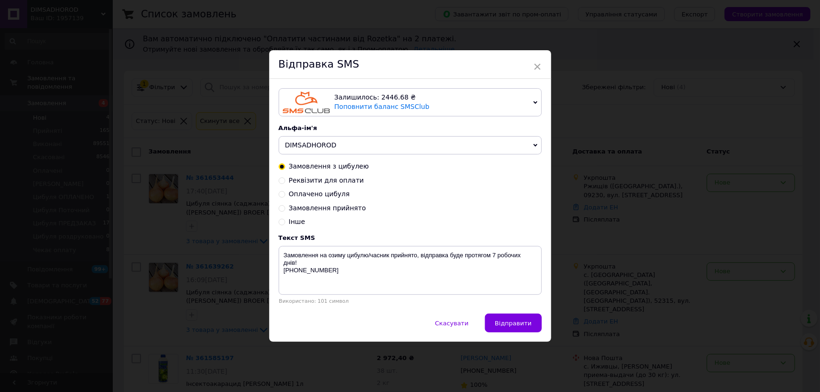
click at [696, 189] on div "× Відправка SMS Залишилось: 2446.68 ₴ Поповнити баланс SMSClub Підключити LetsA…" at bounding box center [410, 196] width 820 height 392
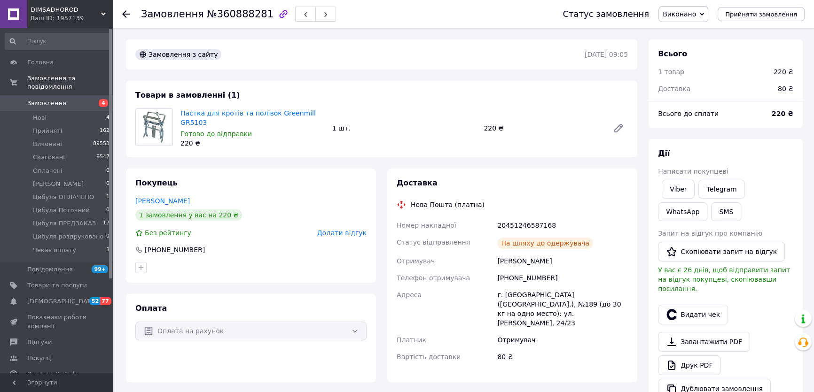
click at [76, 99] on span "Замовлення" at bounding box center [57, 103] width 60 height 8
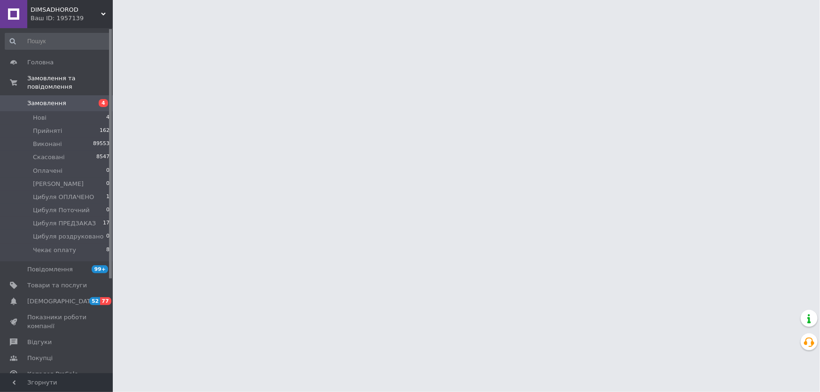
click at [76, 99] on span "Замовлення" at bounding box center [57, 103] width 60 height 8
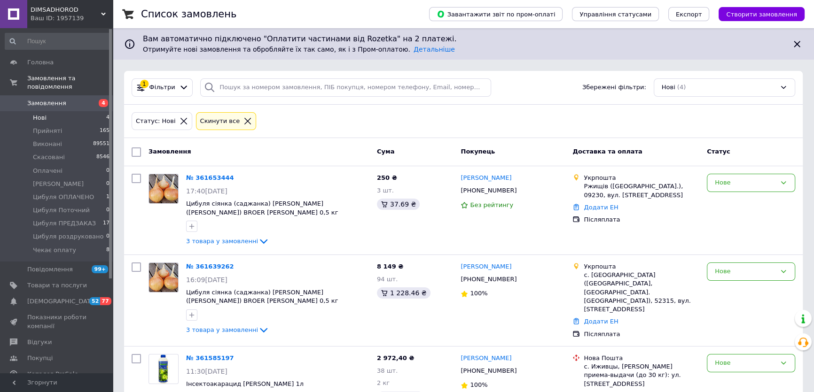
click at [67, 99] on span "Замовлення" at bounding box center [57, 103] width 60 height 8
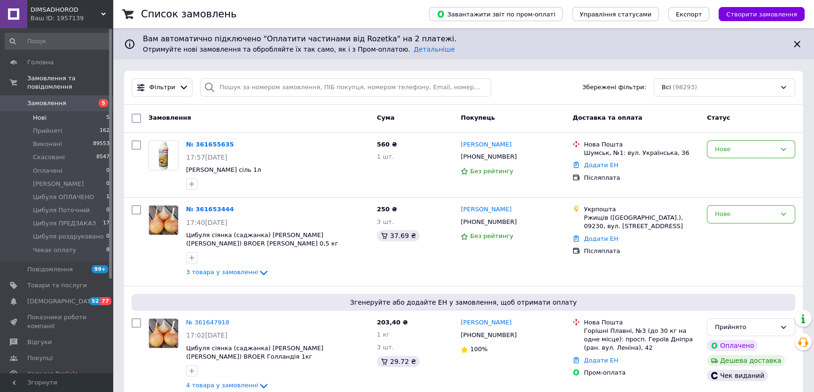
click at [68, 111] on li "Нові 5" at bounding box center [57, 117] width 115 height 13
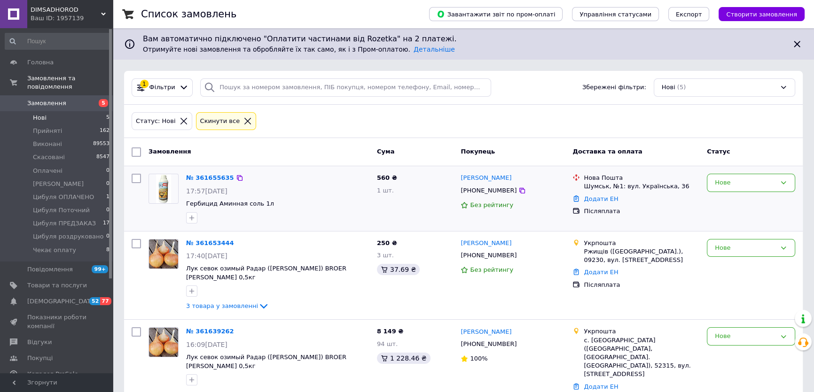
scroll to position [42, 0]
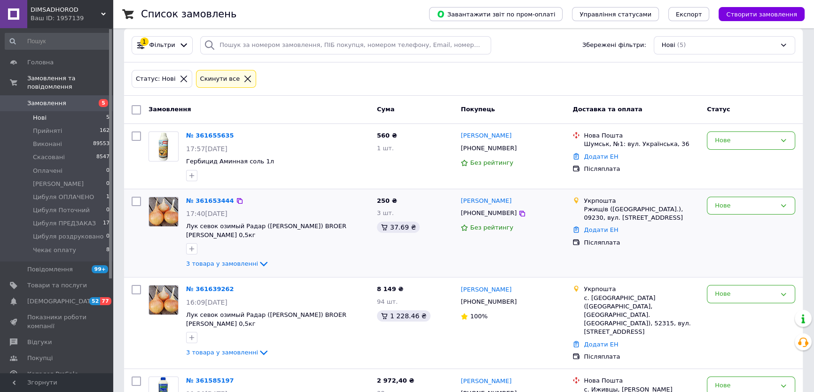
click at [488, 214] on span "+380976362186" at bounding box center [488, 213] width 56 height 7
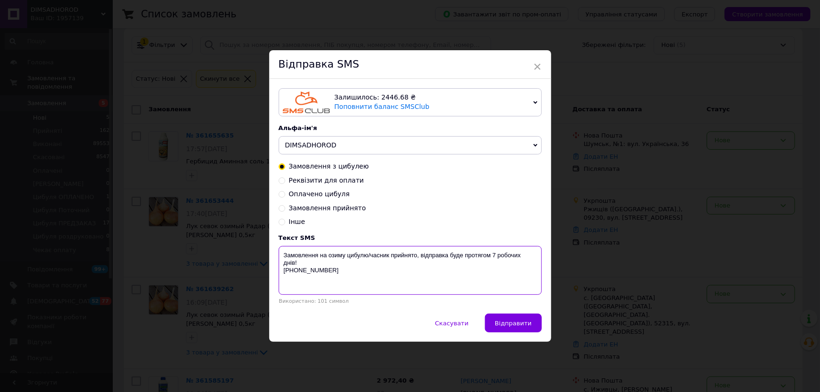
click at [494, 251] on textarea "Замовлення на озиму цибулю/часник прийнято, відправка буде протягом 7 робочих д…" at bounding box center [410, 270] width 263 height 49
type textarea "Замовлення на озиму цибулю/часник прийнято, відправка буде протягом 5 робочих д…"
click at [507, 324] on span "Відправити" at bounding box center [513, 323] width 37 height 7
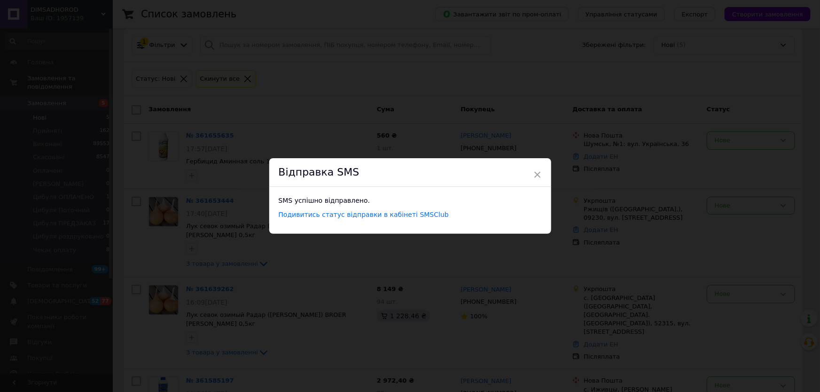
click at [218, 203] on div "× Відправка SMS SMS успішно відправлено. Подивитись статус відправки в кабінеті…" at bounding box center [410, 196] width 820 height 392
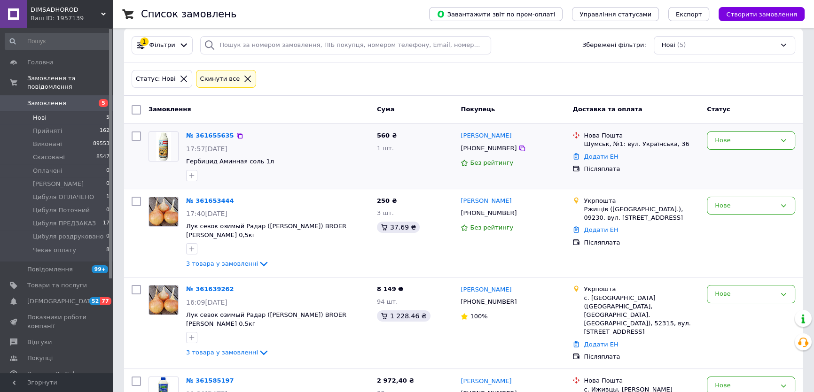
click at [492, 152] on div "+380965728292" at bounding box center [489, 148] width 60 height 13
click at [488, 148] on span "+380965728292" at bounding box center [488, 148] width 56 height 7
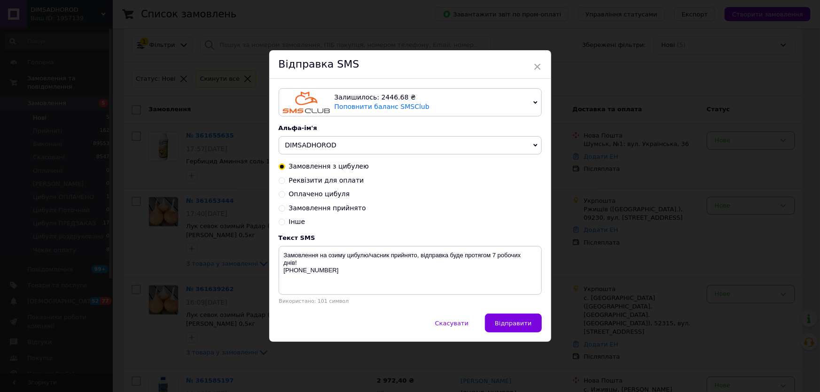
click at [280, 206] on input "Замовлення прийнято" at bounding box center [282, 207] width 7 height 7
radio input "true"
radio input "false"
type textarea "Ваше замовлення прийняте! Відправка протягом 1-3 днів! +380 68 917 00 45"
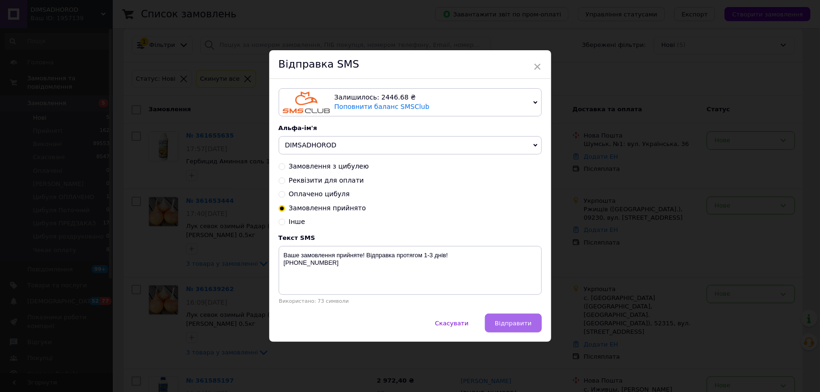
click at [517, 315] on button "Відправити" at bounding box center [513, 323] width 56 height 19
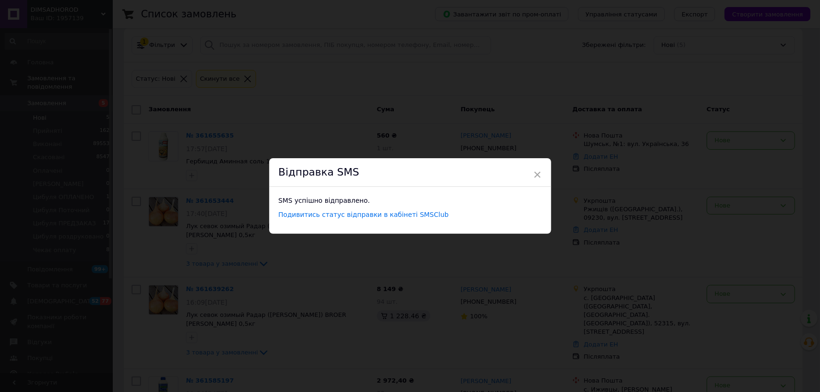
click at [165, 251] on div "× Відправка SMS SMS успішно відправлено. Подивитись статус відправки в кабінеті…" at bounding box center [410, 196] width 820 height 392
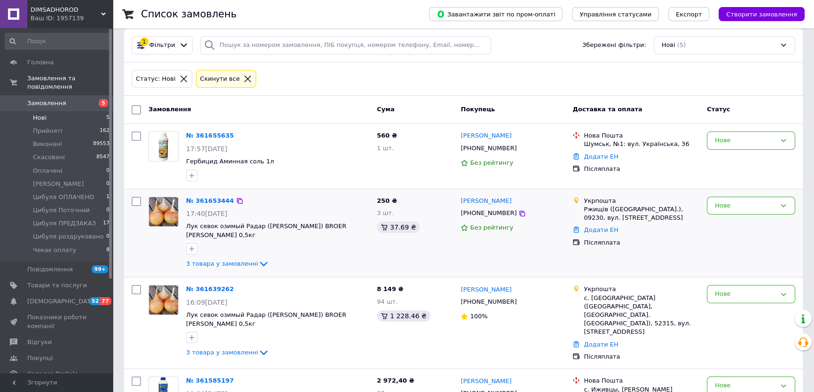
click at [141, 202] on div at bounding box center [136, 233] width 17 height 81
click at [138, 201] on input "checkbox" at bounding box center [136, 201] width 9 height 9
checkbox input "true"
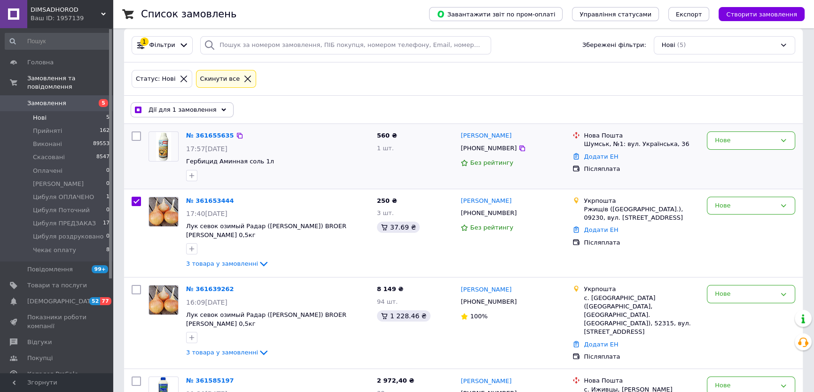
click at [137, 138] on input "checkbox" at bounding box center [136, 136] width 9 height 9
checkbox input "true"
click at [171, 109] on span "Дії для 2 замовлень" at bounding box center [180, 110] width 64 height 8
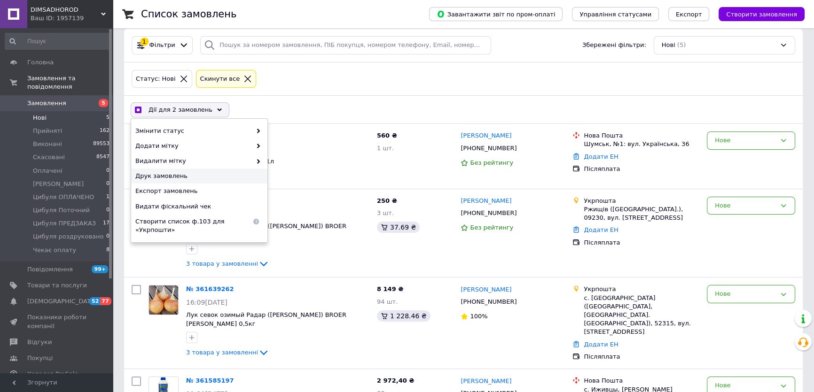
click at [183, 174] on span "Друк замовлень" at bounding box center [197, 176] width 125 height 8
click at [720, 196] on div "Нове" at bounding box center [751, 233] width 96 height 81
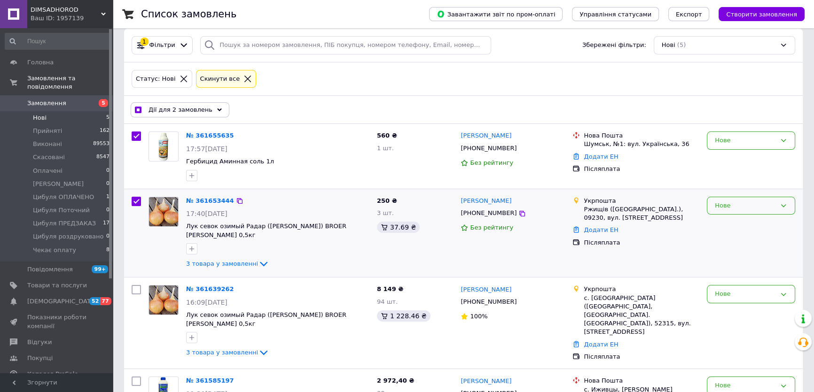
click at [724, 197] on div "Нове" at bounding box center [751, 206] width 88 height 18
checkbox input "true"
click at [730, 219] on li "Прийнято" at bounding box center [750, 225] width 87 height 17
checkbox input "false"
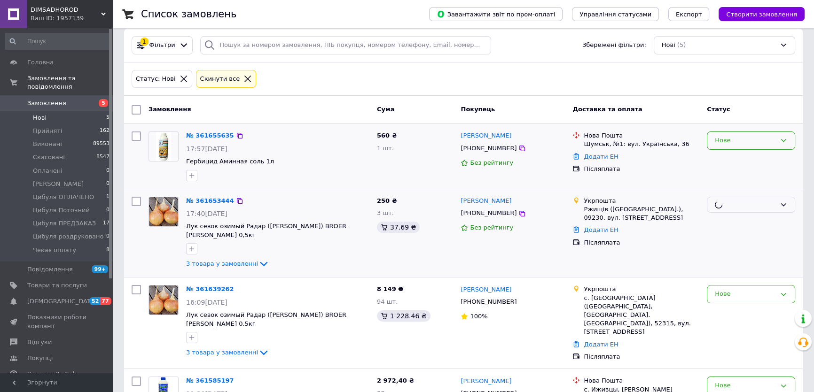
click at [735, 141] on div "Нове" at bounding box center [745, 141] width 61 height 10
click at [737, 154] on li "Прийнято" at bounding box center [750, 160] width 87 height 17
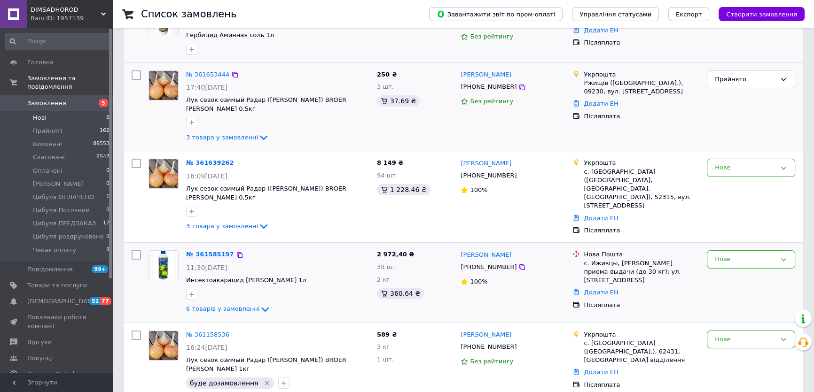
click at [202, 251] on link "№ 361585197" at bounding box center [210, 254] width 48 height 7
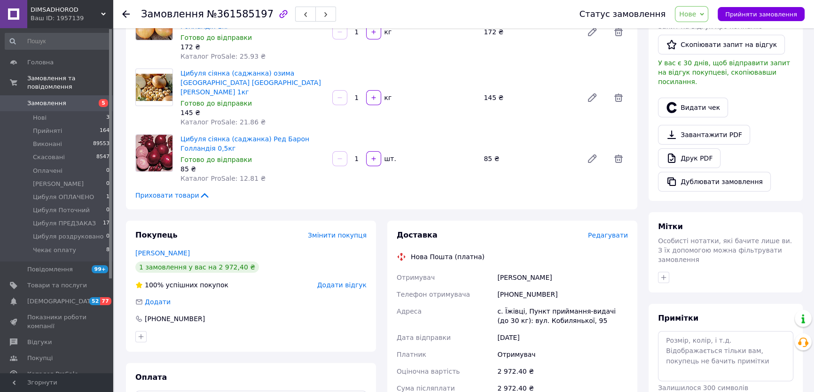
scroll to position [427, 0]
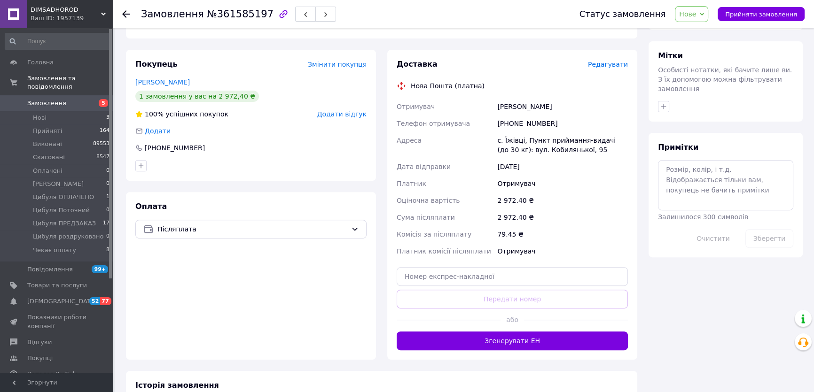
click at [518, 115] on div "+380966885811" at bounding box center [562, 123] width 134 height 17
drag, startPoint x: 518, startPoint y: 101, endPoint x: 468, endPoint y: 121, distance: 53.3
click at [468, 132] on div "Адреса" at bounding box center [445, 145] width 101 height 26
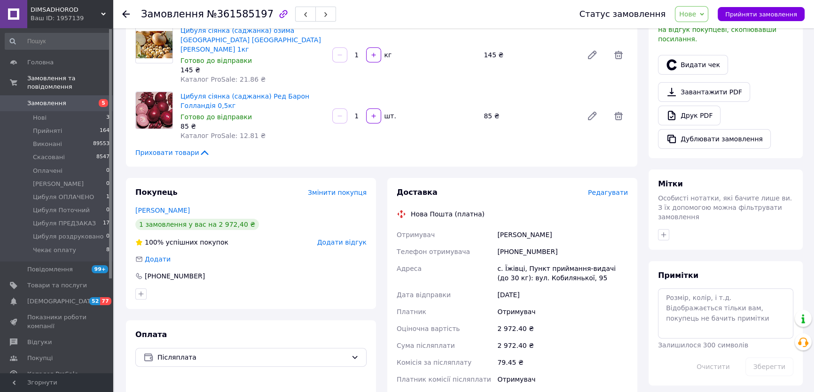
scroll to position [342, 0]
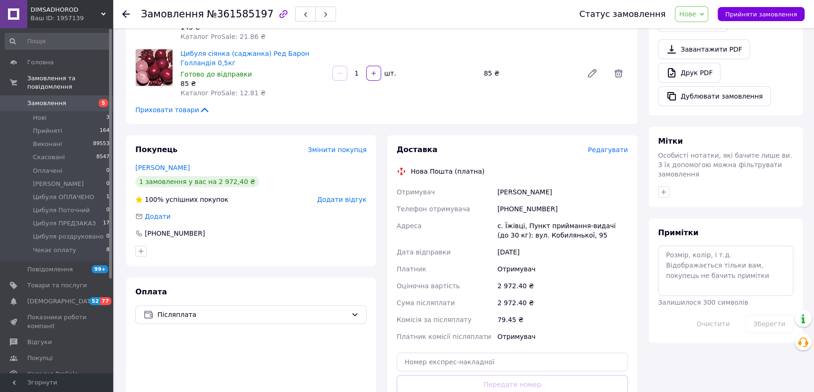
click at [520, 201] on div "+380966885811" at bounding box center [562, 209] width 134 height 17
copy div "+380966885811"
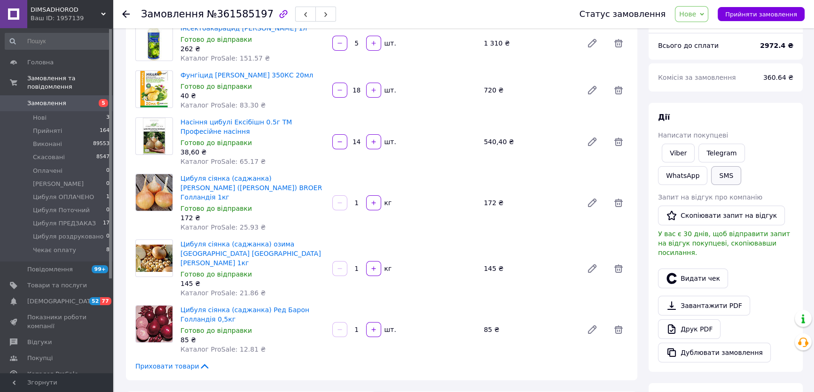
scroll to position [0, 0]
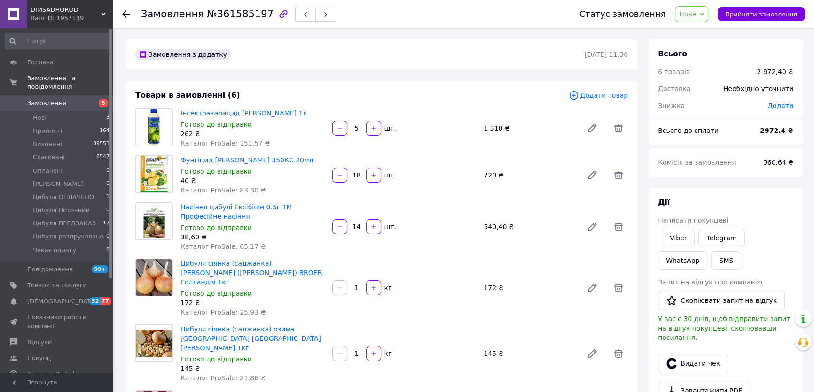
click at [777, 104] on span "Додати" at bounding box center [780, 106] width 26 height 8
click at [719, 149] on input "text" at bounding box center [714, 143] width 55 height 19
type input "5"
click at [759, 140] on div "₴" at bounding box center [759, 144] width 11 height 10
click at [761, 181] on li "%" at bounding box center [766, 182] width 38 height 18
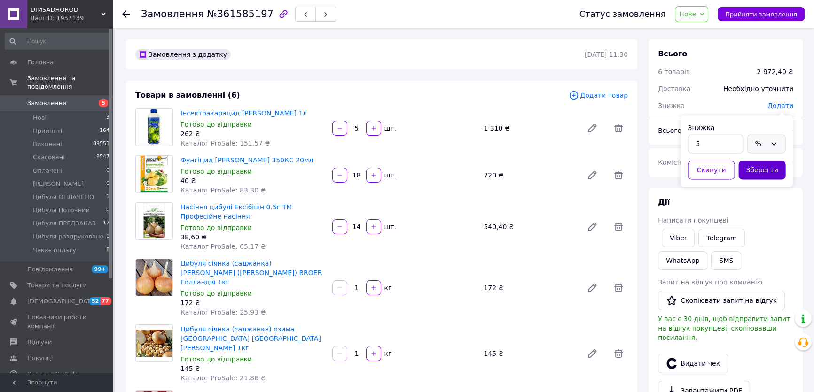
click at [762, 172] on button "Зберегти" at bounding box center [761, 170] width 47 height 19
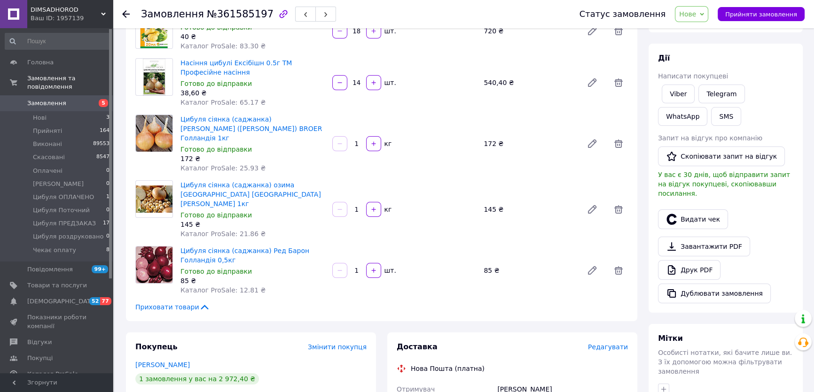
scroll to position [155, 0]
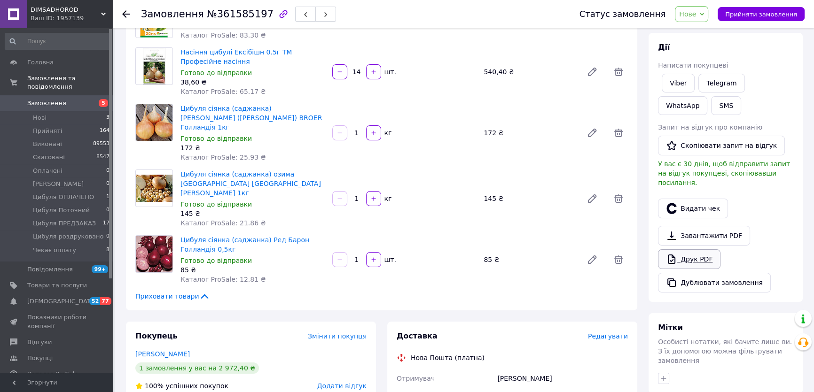
click at [684, 249] on link "Друк PDF" at bounding box center [689, 259] width 62 height 20
click at [705, 17] on span "Нове" at bounding box center [691, 14] width 33 height 16
click at [713, 33] on li "Прийнято" at bounding box center [715, 33] width 80 height 14
click at [72, 99] on span "Замовлення" at bounding box center [57, 103] width 60 height 8
